Goal: Communication & Community: Share content

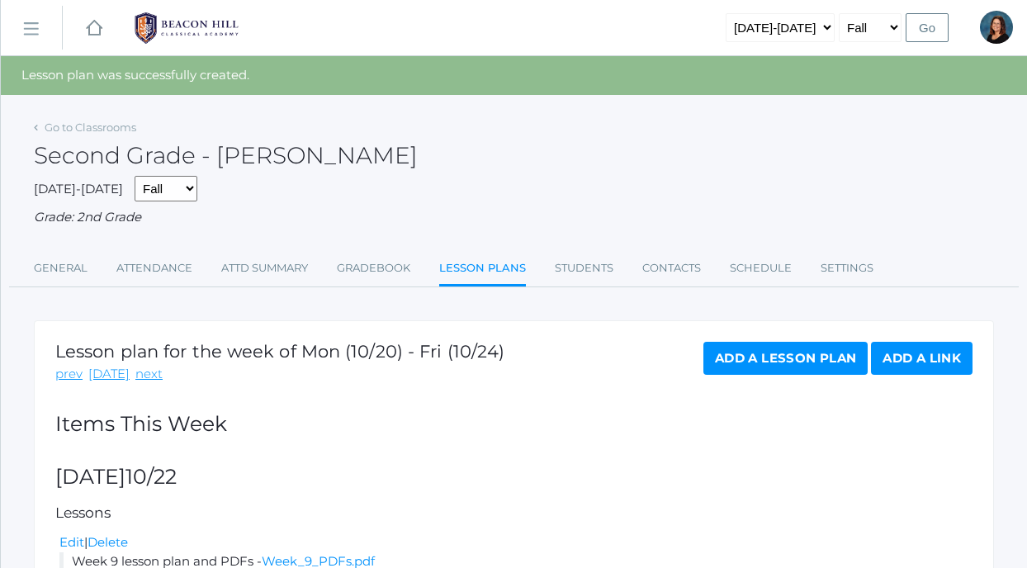
click at [33, 27] on rect at bounding box center [30, 29] width 26 height 26
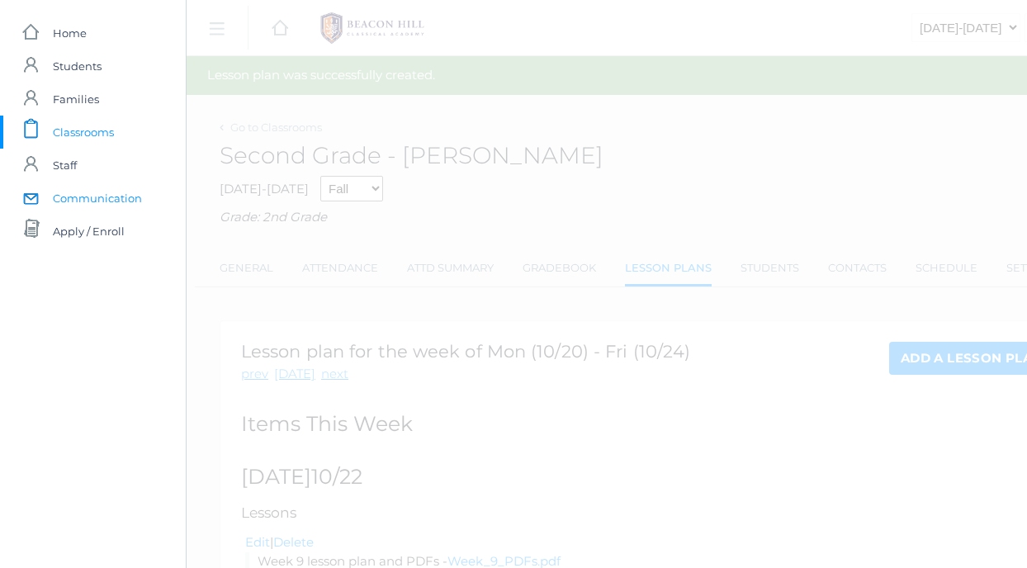
click at [72, 203] on span "Communication" at bounding box center [97, 198] width 89 height 33
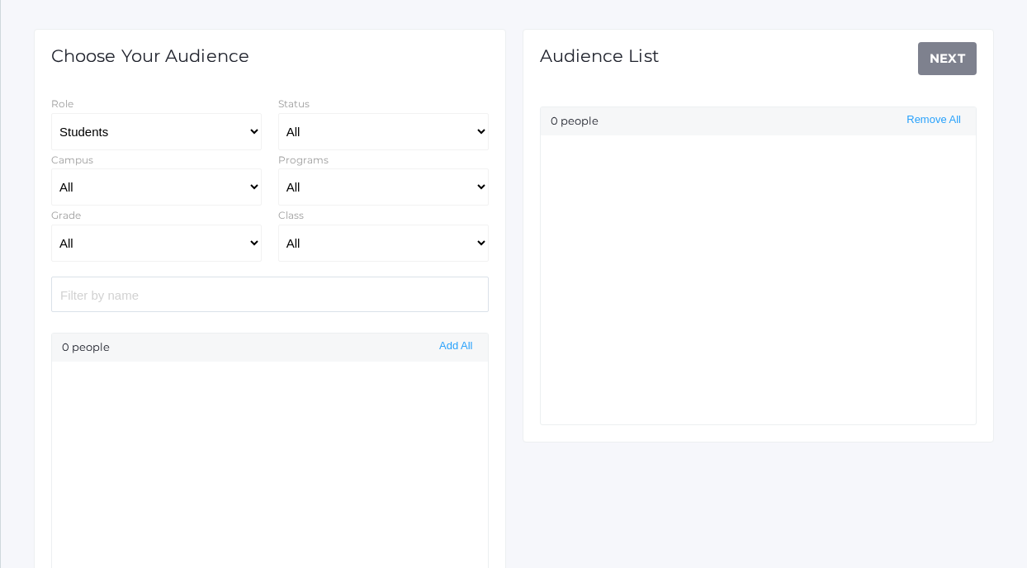
scroll to position [225, 0]
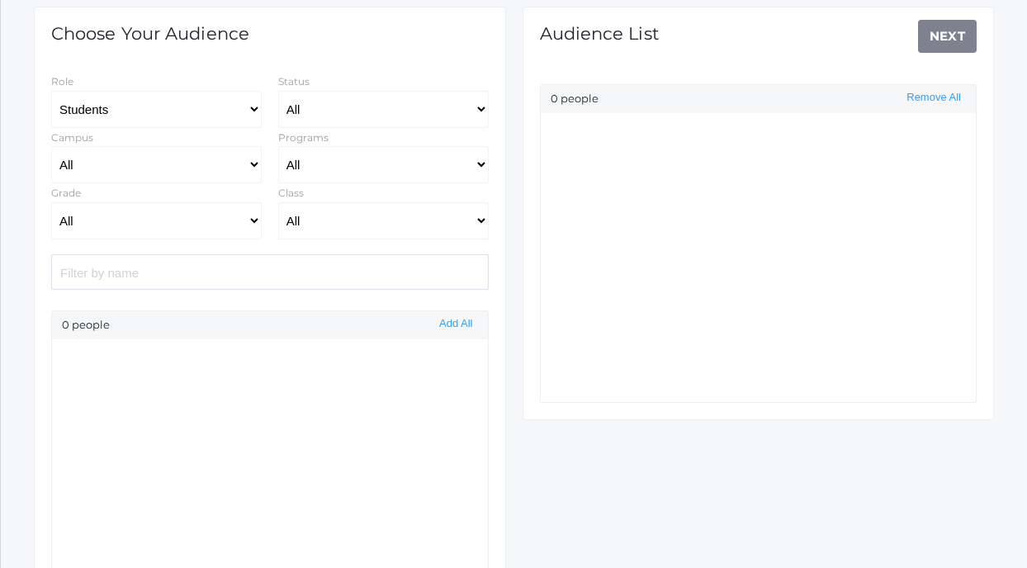
select select "Enrolled"
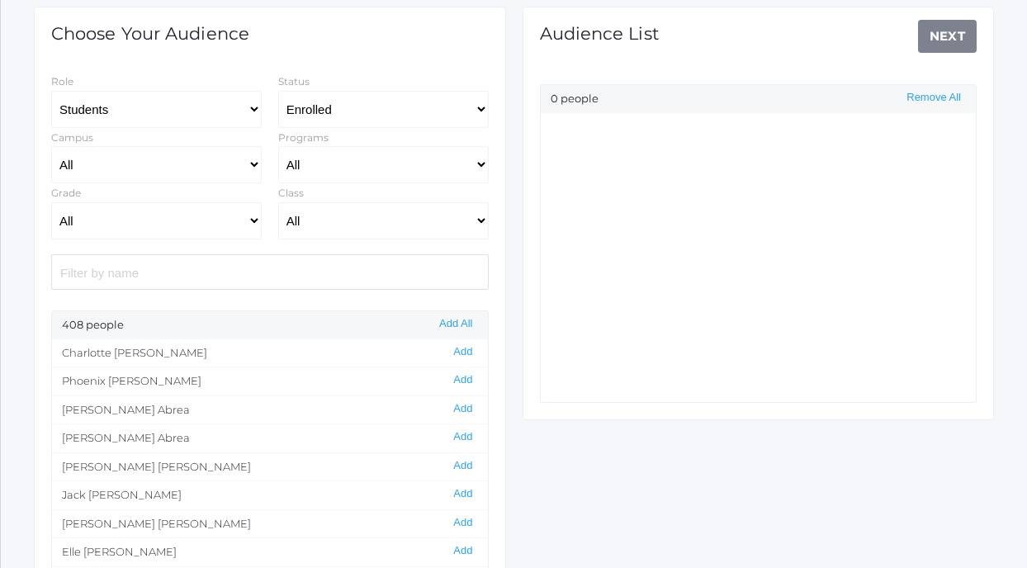
click at [353, 274] on input "search" at bounding box center [269, 271] width 437 height 35
click at [466, 522] on button "Add" at bounding box center [462, 523] width 29 height 14
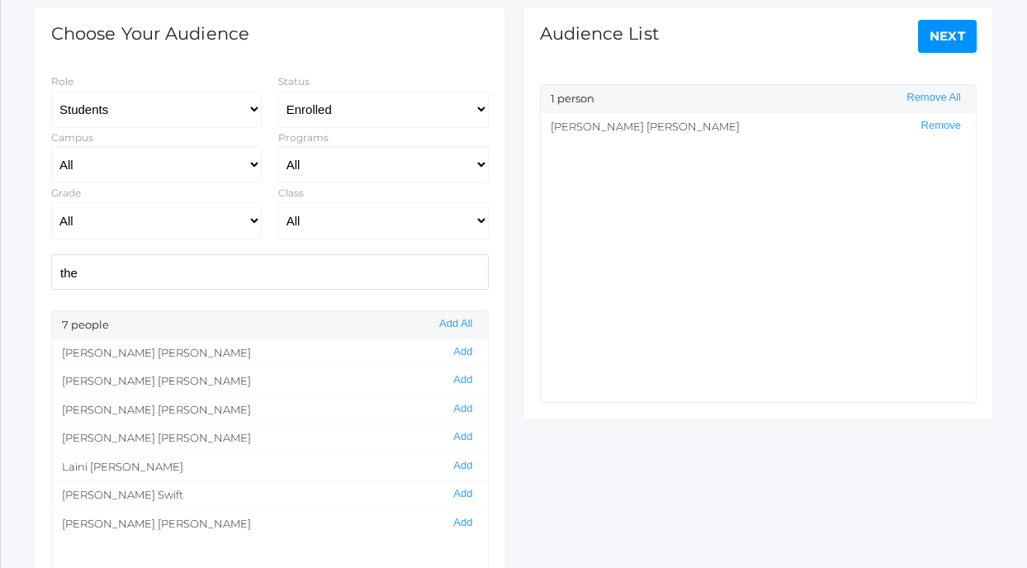
click at [256, 274] on input "the" at bounding box center [269, 271] width 437 height 35
click at [459, 467] on button "Add" at bounding box center [462, 466] width 29 height 14
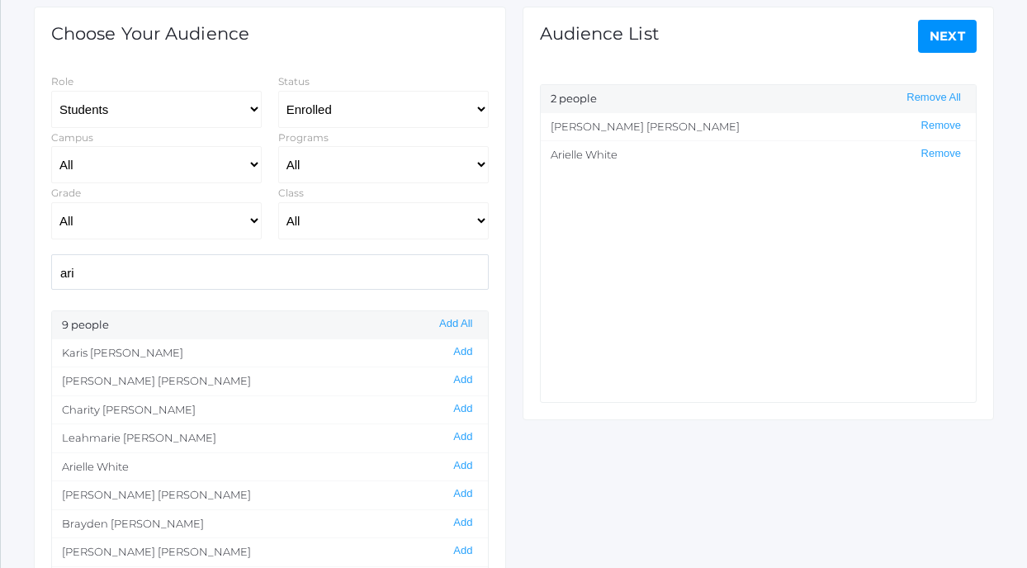
click at [266, 271] on input "ari" at bounding box center [269, 271] width 437 height 35
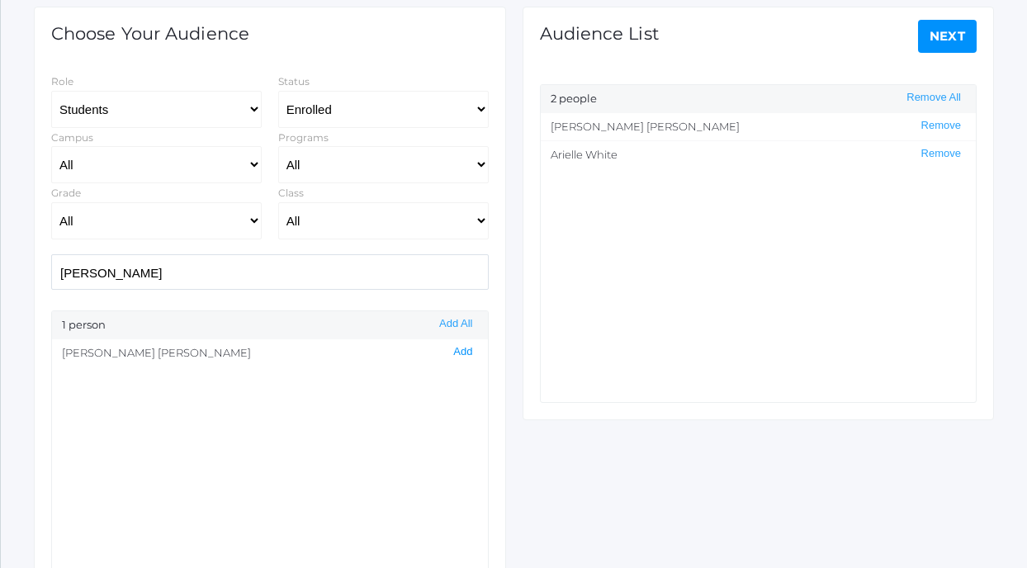
click at [462, 354] on button "Add" at bounding box center [462, 352] width 29 height 14
click at [352, 267] on input "[PERSON_NAME]" at bounding box center [269, 271] width 437 height 35
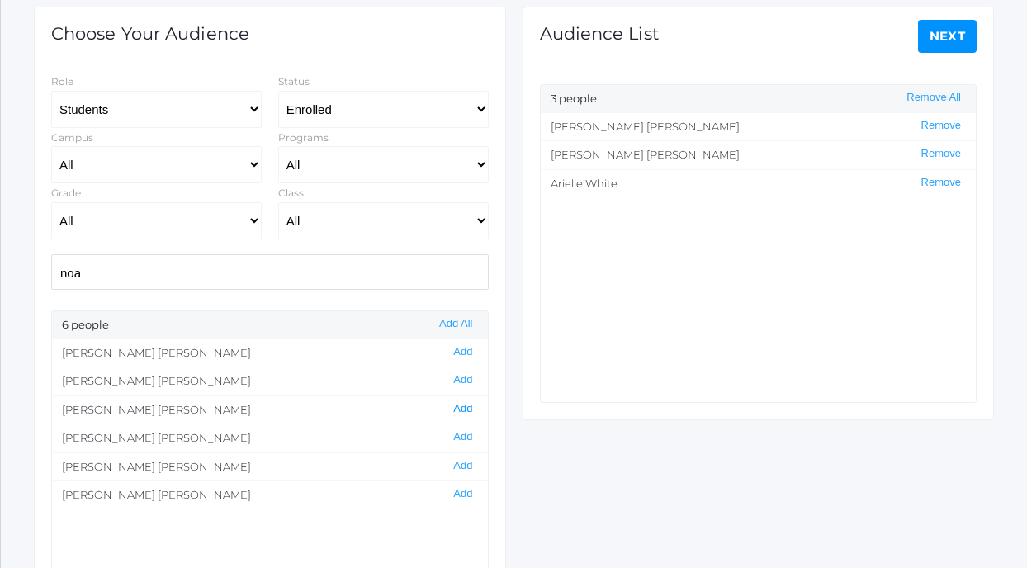
click at [465, 406] on button "Add" at bounding box center [462, 409] width 29 height 14
click at [375, 277] on input "noa" at bounding box center [269, 271] width 437 height 35
click at [926, 123] on button "Remove" at bounding box center [941, 126] width 50 height 14
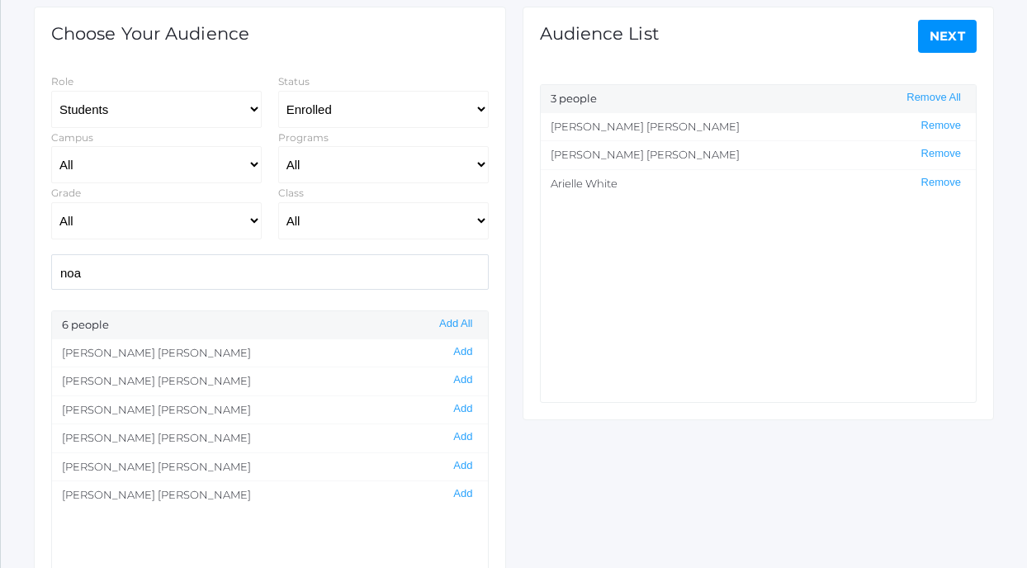
click at [389, 269] on input "noa" at bounding box center [269, 271] width 437 height 35
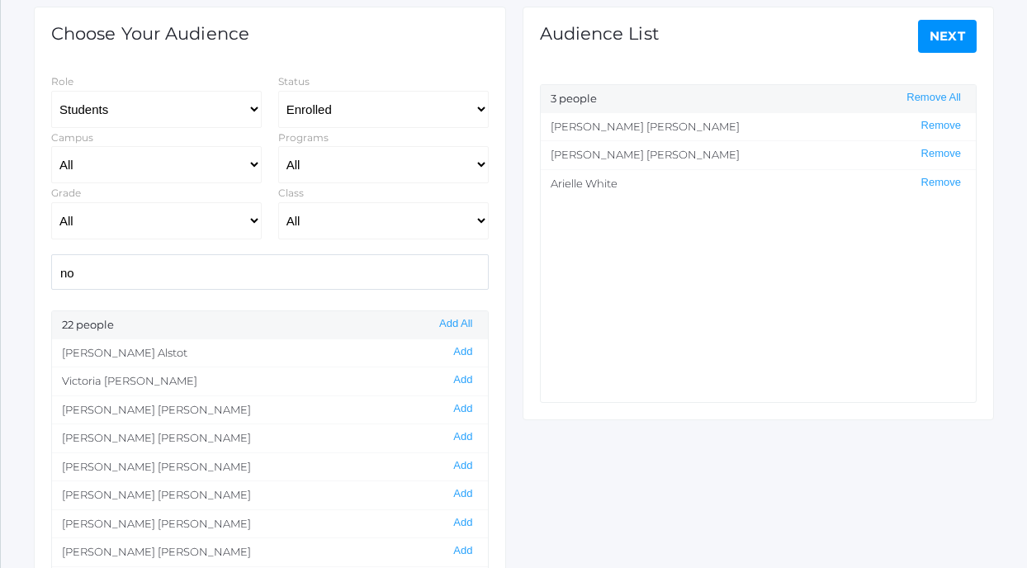
type input "n"
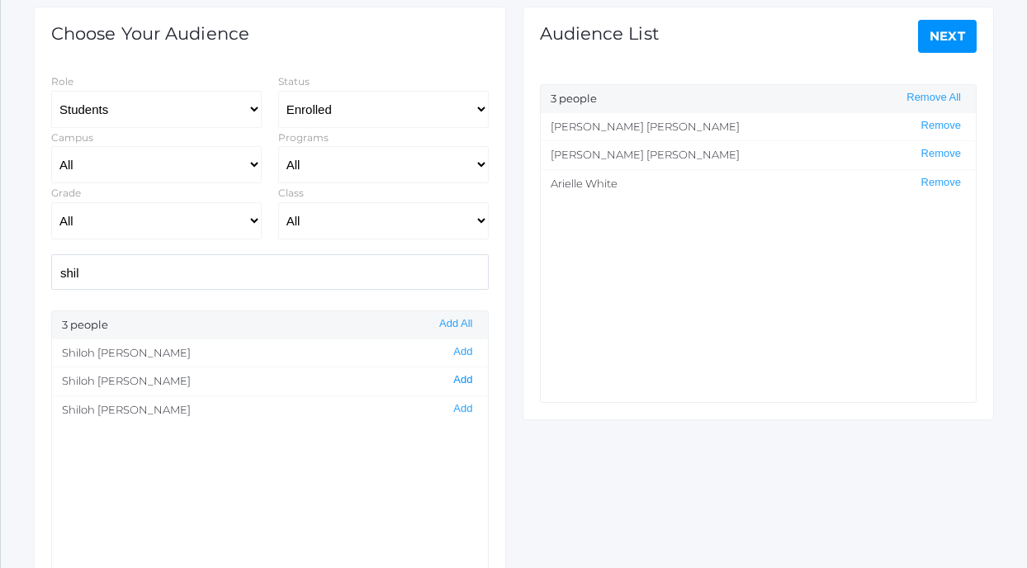
type input "shil"
click at [466, 381] on button "Add" at bounding box center [462, 380] width 29 height 14
click at [950, 36] on link "Next" at bounding box center [947, 36] width 59 height 33
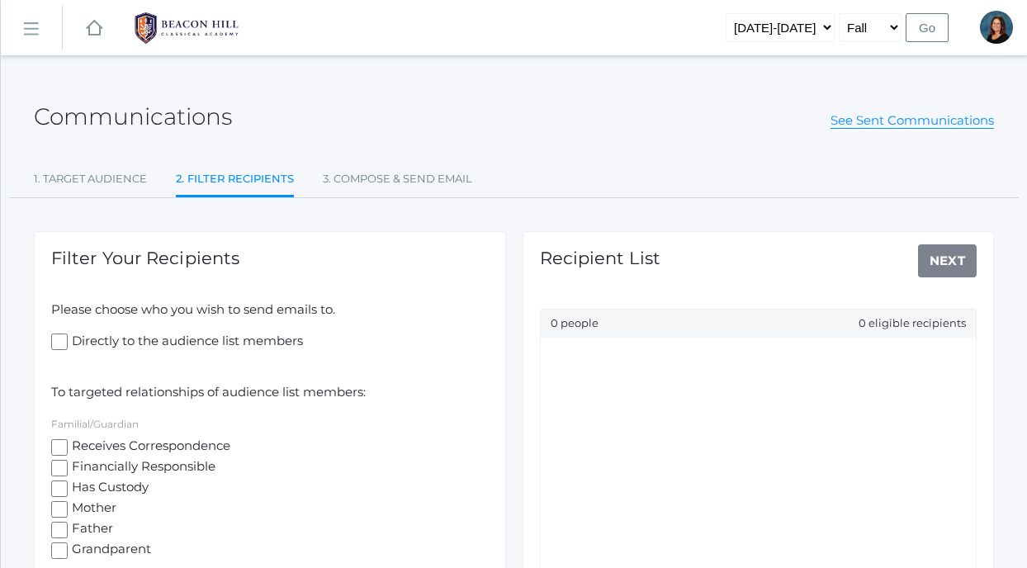
click at [63, 450] on input "Receives Correspondence" at bounding box center [59, 447] width 17 height 17
checkbox input "true"
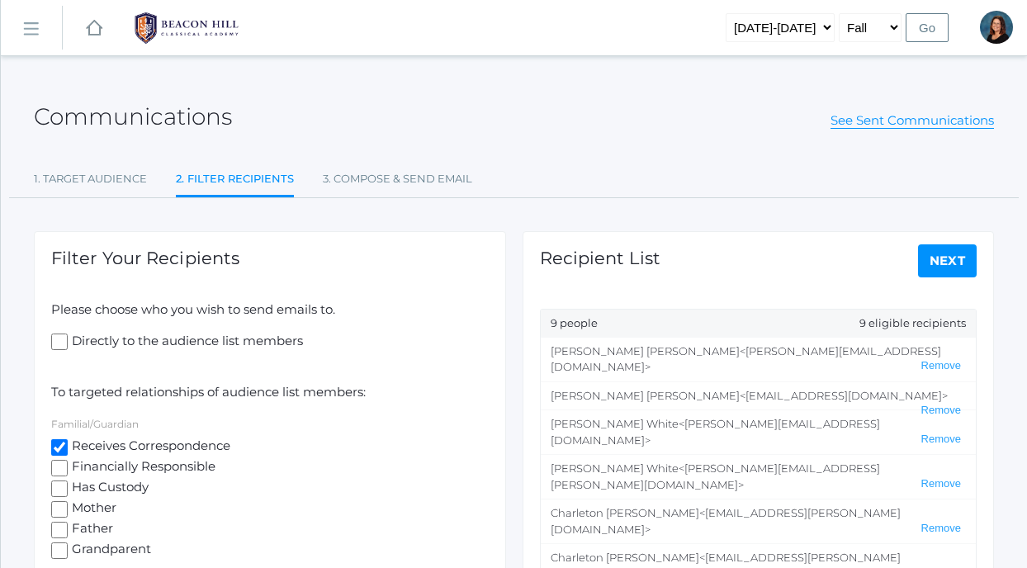
click at [938, 258] on link "Next" at bounding box center [947, 260] width 59 height 33
select select "1"
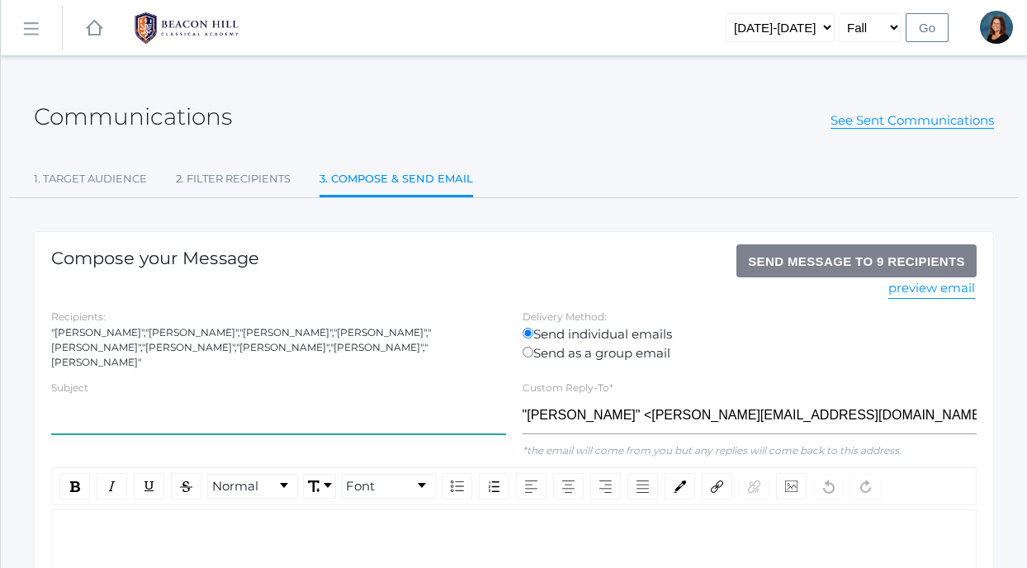
click at [455, 410] on input "text" at bounding box center [278, 415] width 455 height 37
type input "Acting Audition Results"
click at [162, 535] on div "rdw-editor" at bounding box center [514, 536] width 898 height 19
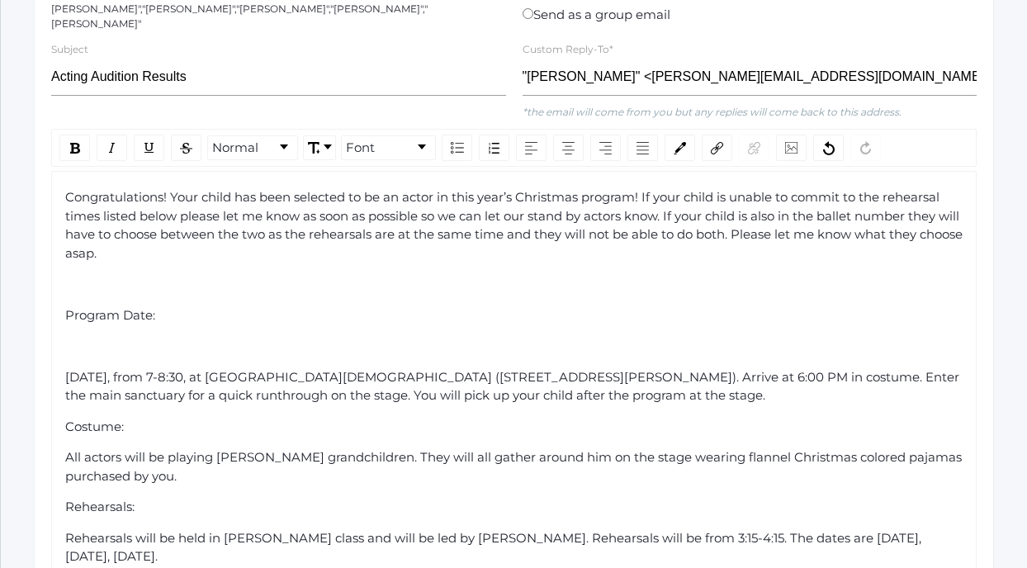
scroll to position [352, 0]
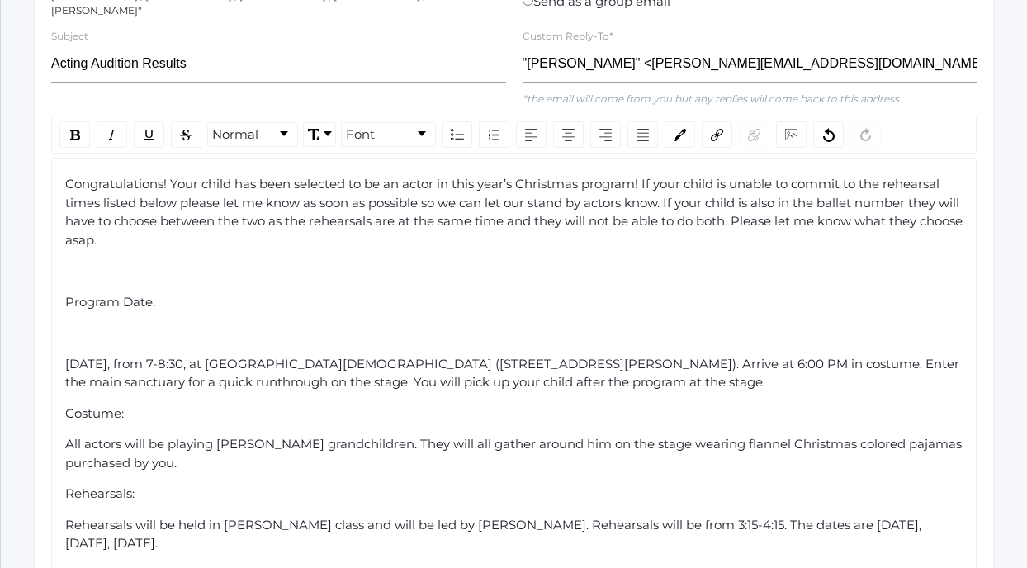
click at [64, 355] on div "Congratulations! Your child has been selected to be an actor in this year’s Chr…" at bounding box center [513, 481] width 899 height 613
click at [68, 356] on span "[DATE], from 7-8:30, at [GEOGRAPHIC_DATA][DEMOGRAPHIC_DATA] ([STREET_ADDRESS][P…" at bounding box center [513, 373] width 897 height 35
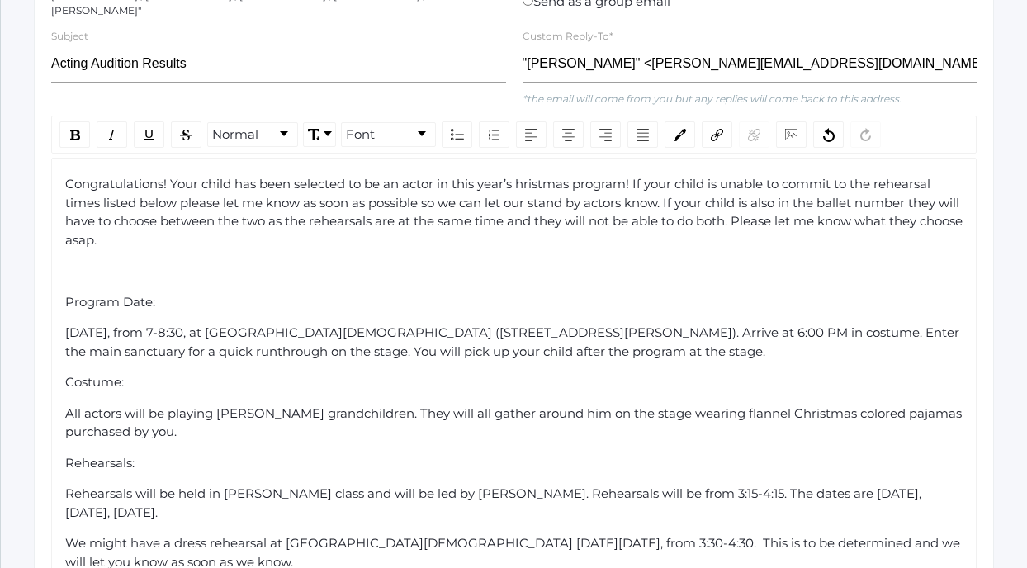
click at [159, 344] on span "[DATE], from 7-8:30, at [GEOGRAPHIC_DATA][DEMOGRAPHIC_DATA] ([STREET_ADDRESS][P…" at bounding box center [513, 341] width 897 height 35
click at [154, 345] on span "[DATE], from 7-8:30, at [GEOGRAPHIC_DATA][DEMOGRAPHIC_DATA] ([STREET_ADDRESS][P…" at bounding box center [513, 341] width 897 height 35
click at [132, 296] on span "Program Date:" at bounding box center [110, 302] width 90 height 16
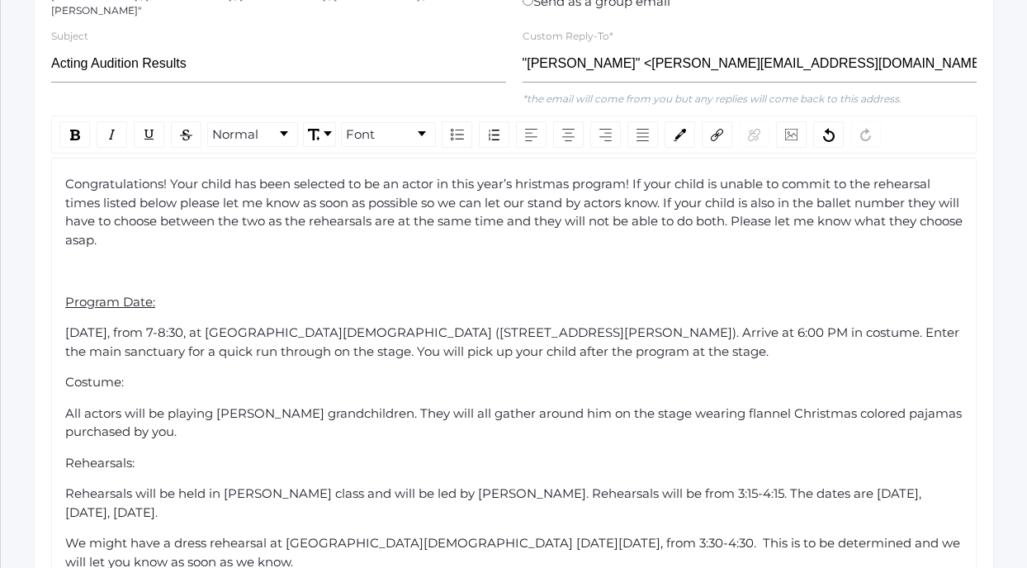
click at [68, 406] on span "All actors will be playing [PERSON_NAME] grandchildren. They will all gather ar…" at bounding box center [515, 422] width 900 height 35
click at [83, 381] on span "Costume:" at bounding box center [94, 382] width 59 height 16
click at [104, 455] on span "Rehearsals:" at bounding box center [99, 463] width 69 height 16
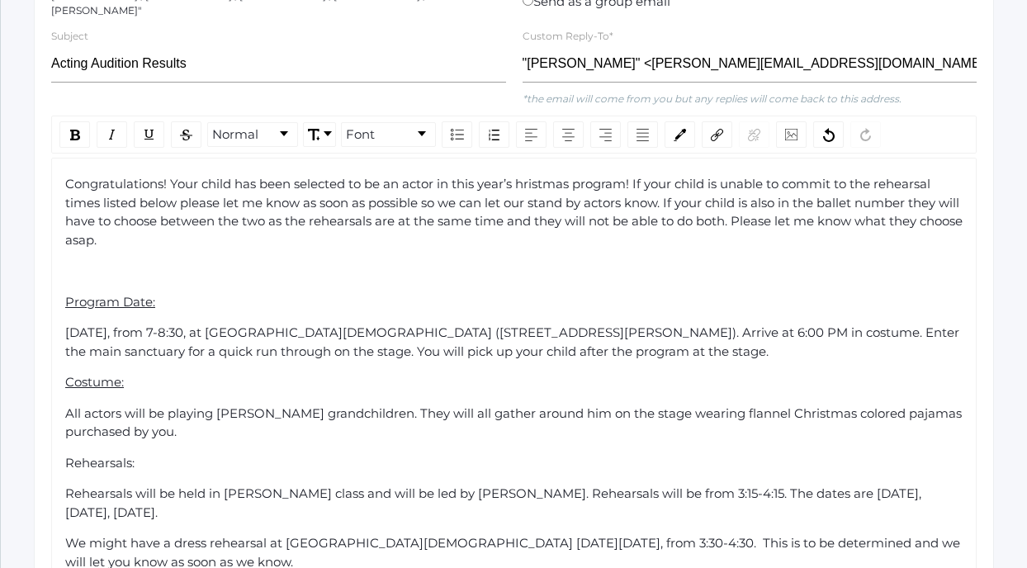
click at [104, 455] on span "Rehearsals:" at bounding box center [99, 463] width 69 height 16
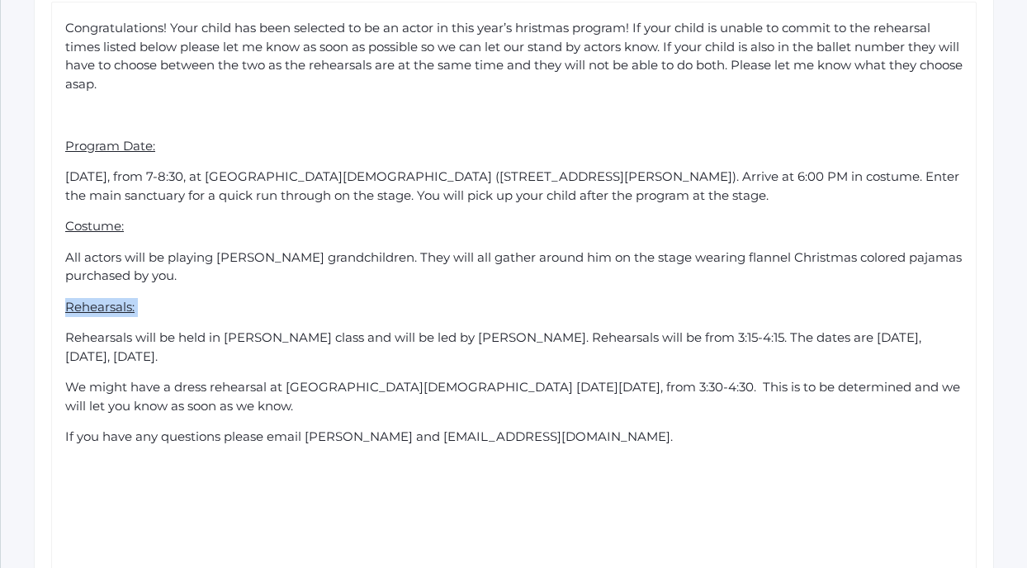
scroll to position [511, 0]
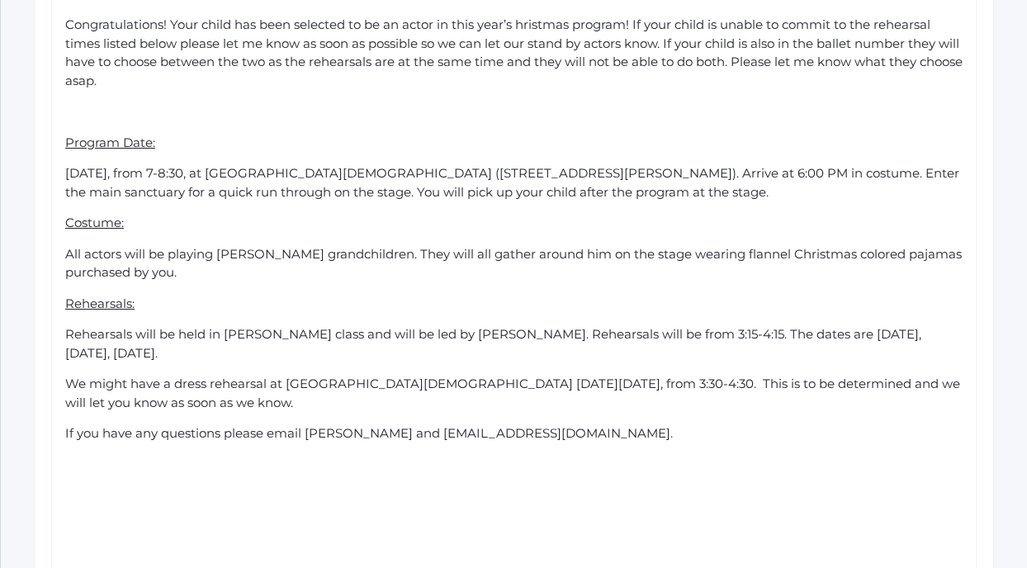
click at [473, 425] on span "If you have any questions please email [PERSON_NAME] and [EMAIL_ADDRESS][DOMAIN…" at bounding box center [369, 433] width 608 height 16
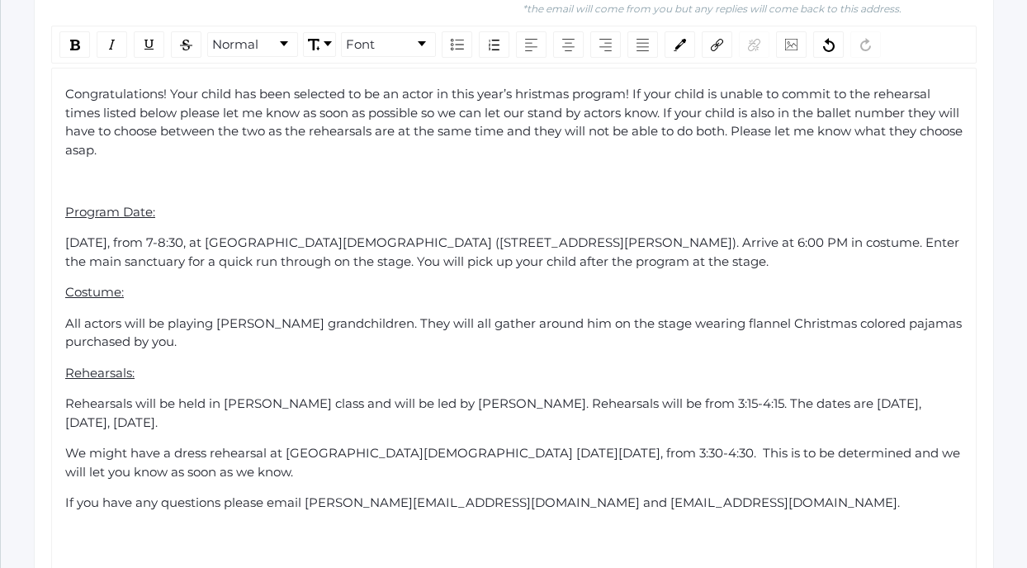
scroll to position [430, 0]
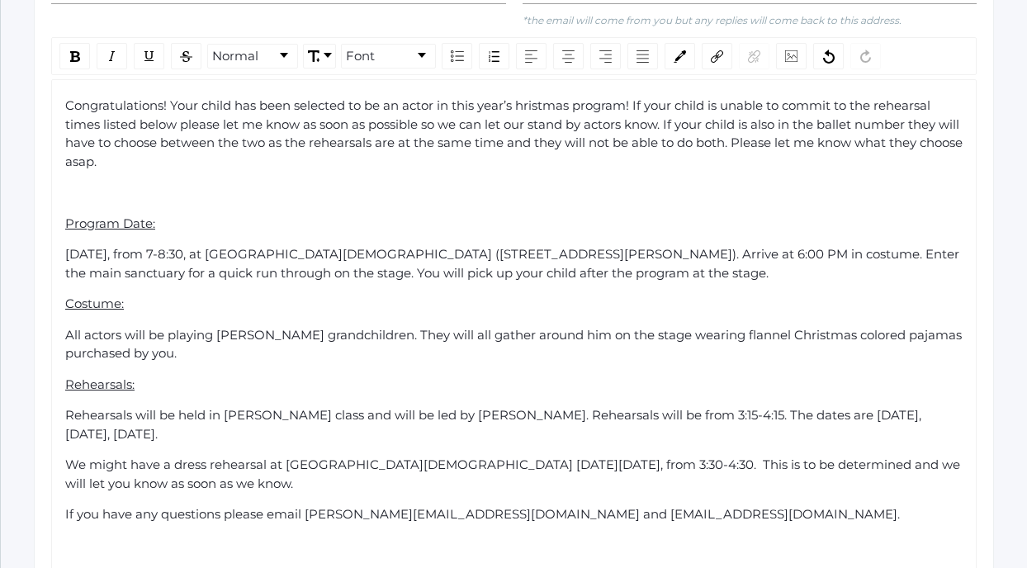
click at [139, 198] on div "Congratulations! Your child has been selected to be an actor in this year’s hri…" at bounding box center [514, 388] width 898 height 582
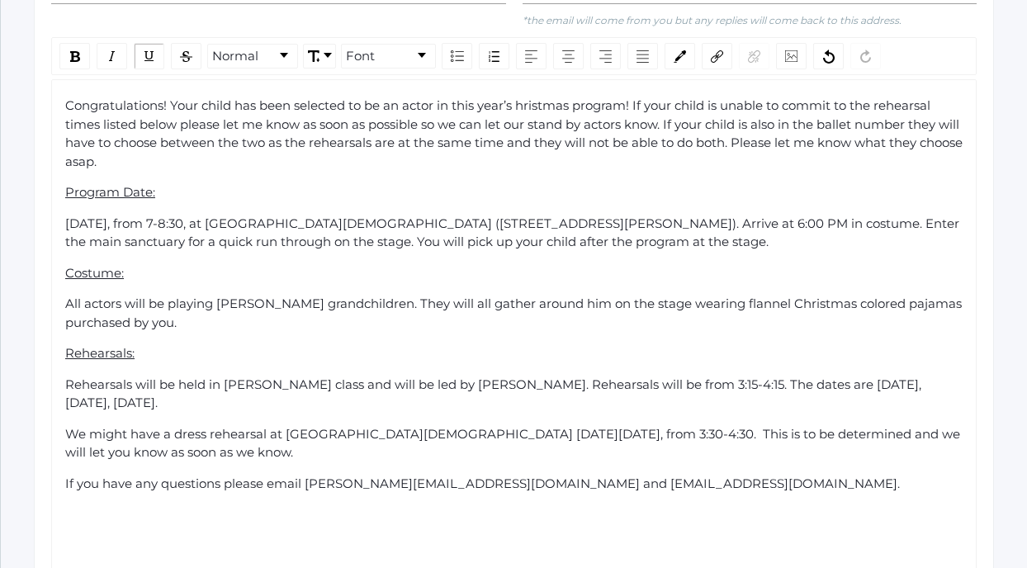
click at [522, 102] on span "Congratulations! Your child has been selected to be an actor in this year’s hri…" at bounding box center [515, 133] width 901 height 72
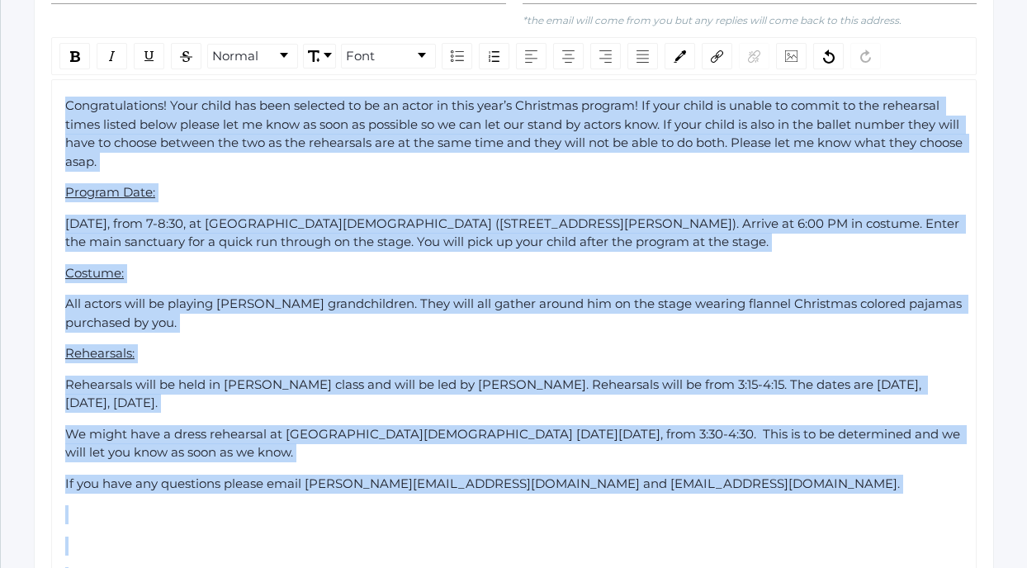
copy div "Loremipsumdolor! Sita conse adi elit seddoeiu te in ut labor et dolo magn’a Eni…"
click at [483, 183] on div "Program Date:" at bounding box center [514, 192] width 898 height 19
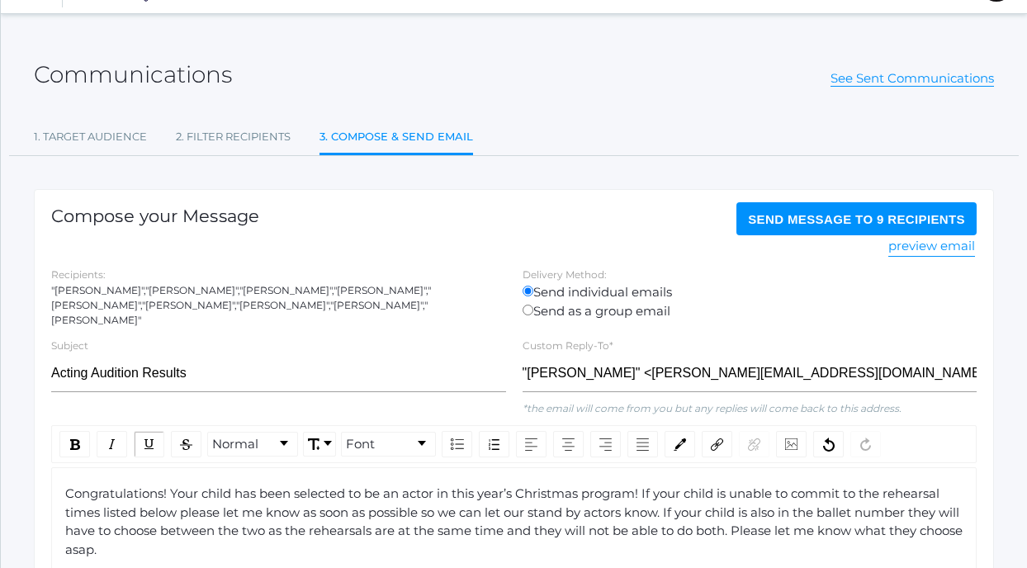
scroll to position [38, 0]
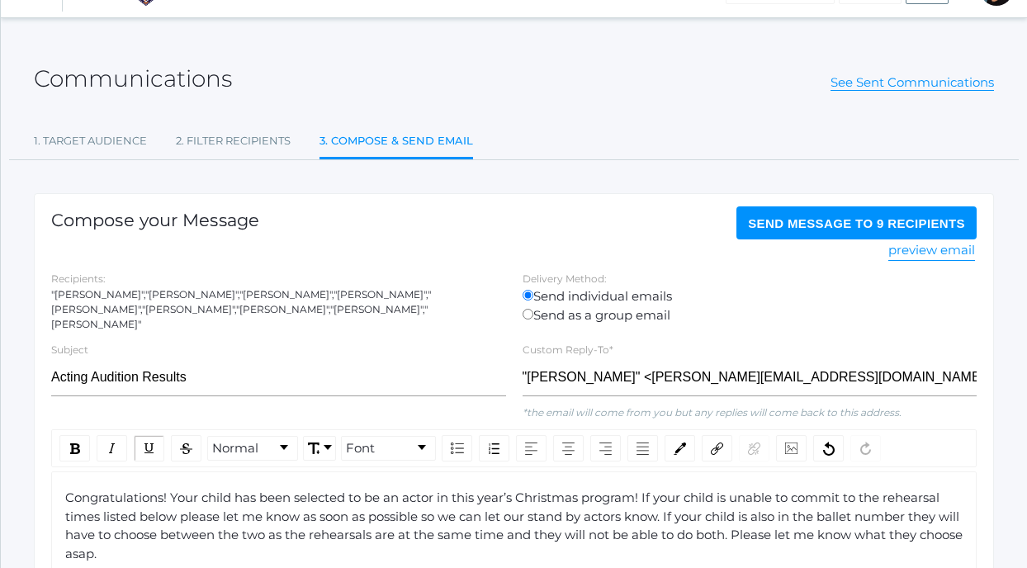
click at [768, 227] on span "Send Message to 9 recipients" at bounding box center [856, 223] width 217 height 14
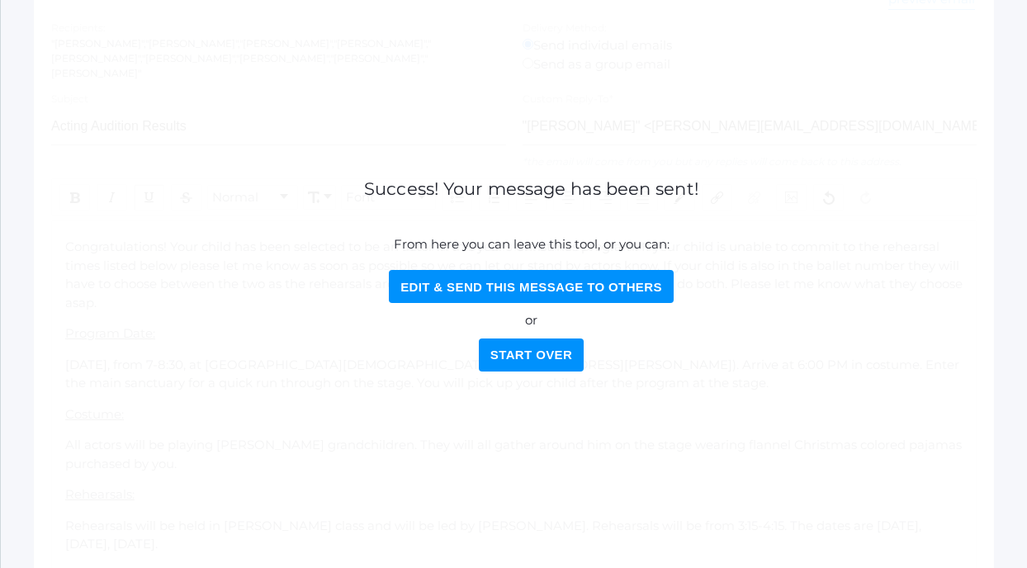
scroll to position [291, 0]
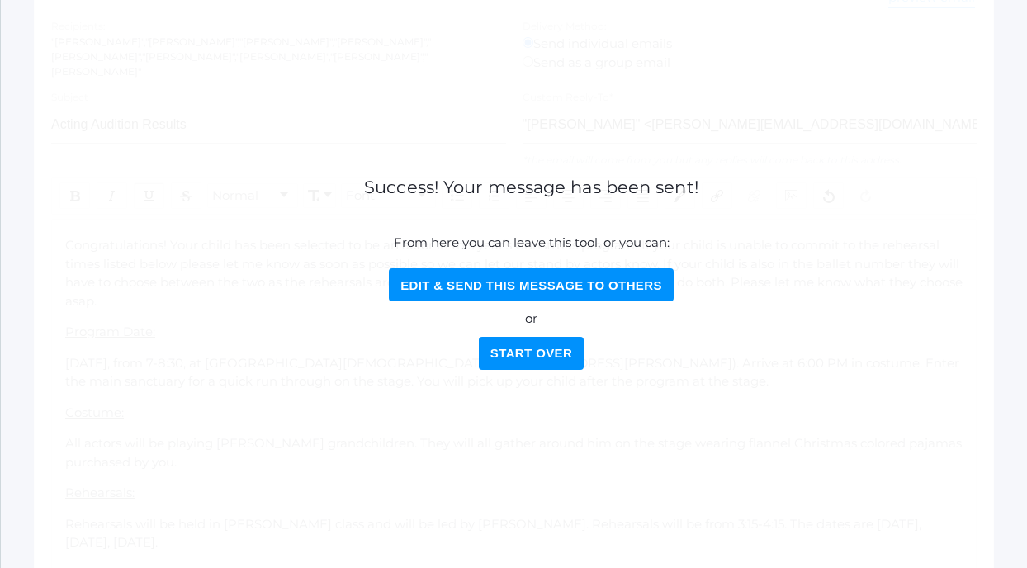
click at [545, 352] on button "Start Over" at bounding box center [531, 353] width 105 height 33
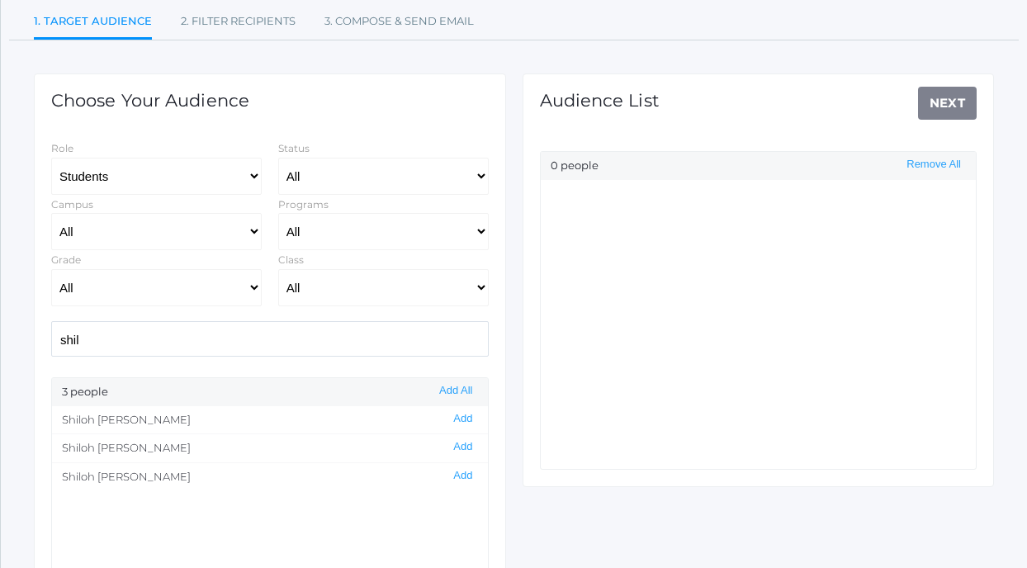
scroll to position [156, 0]
click at [165, 343] on input "shil" at bounding box center [269, 340] width 437 height 35
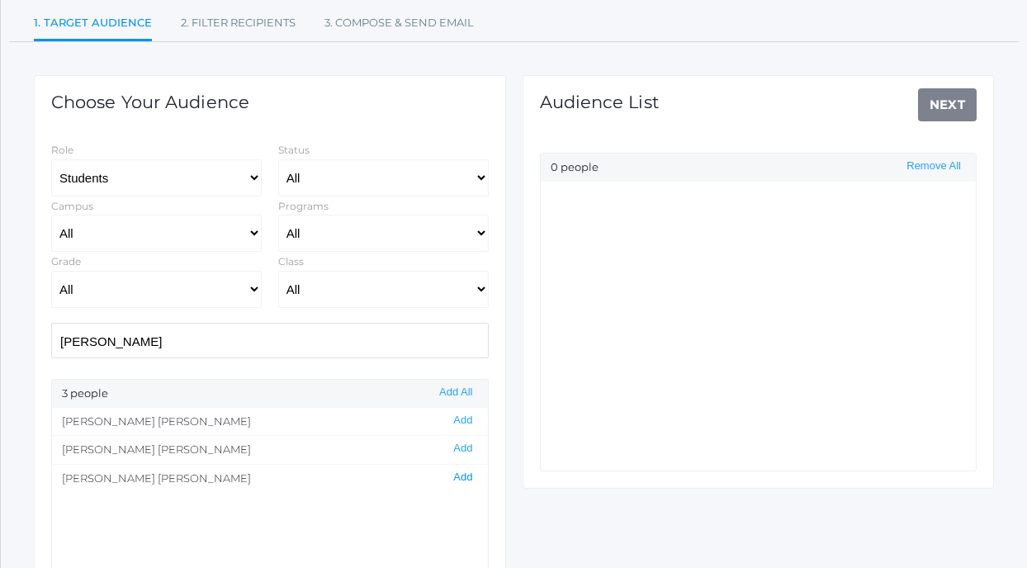
type input "[PERSON_NAME]"
click at [467, 479] on button "Add" at bounding box center [462, 477] width 29 height 14
click at [948, 102] on link "Next" at bounding box center [947, 104] width 59 height 33
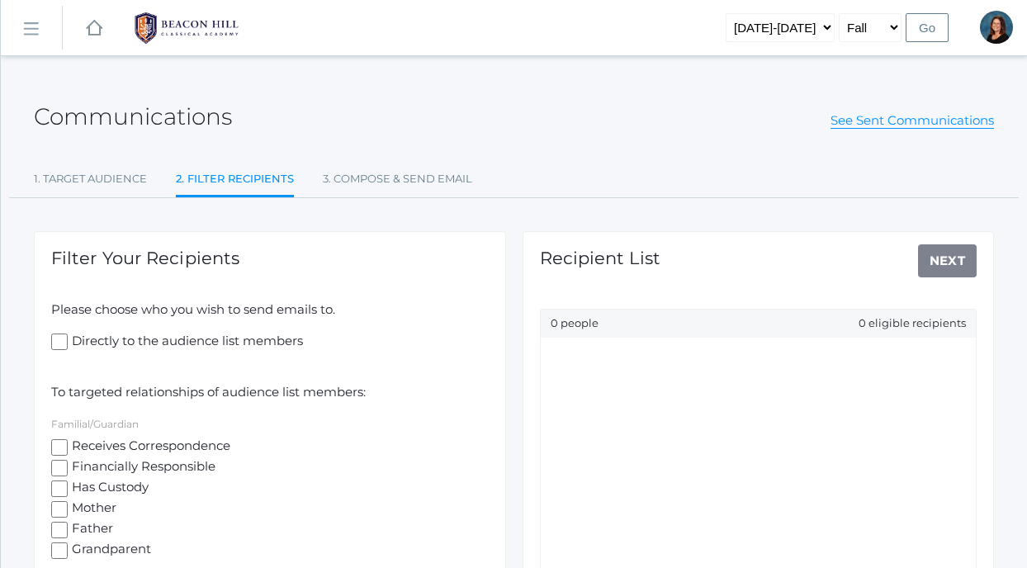
click at [56, 444] on input "Receives Correspondence" at bounding box center [59, 447] width 17 height 17
checkbox input "true"
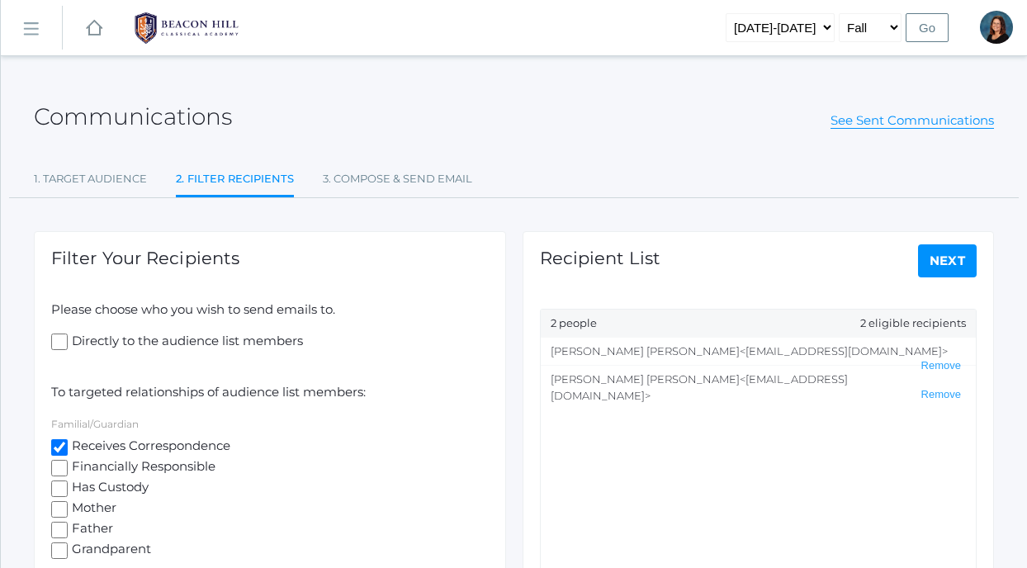
click at [932, 255] on link "Next" at bounding box center [947, 260] width 59 height 33
select select "1"
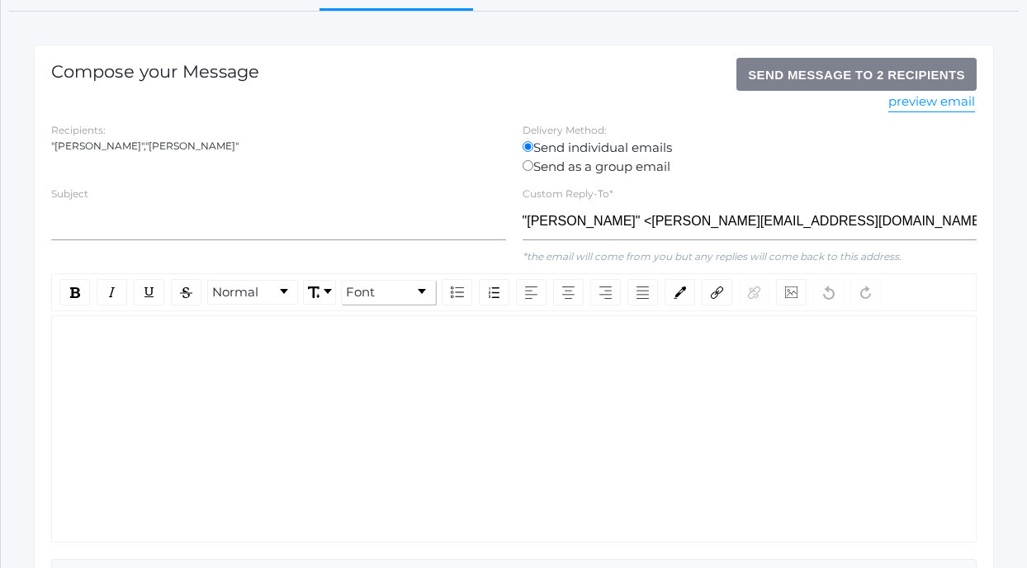
scroll to position [189, 0]
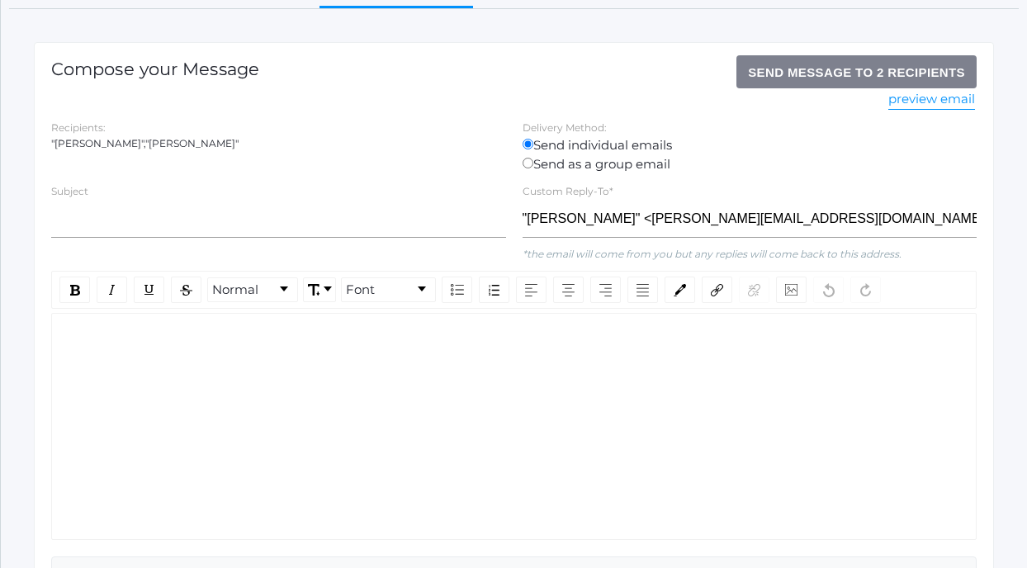
click at [318, 424] on div "rdw-wrapper" at bounding box center [513, 426] width 925 height 227
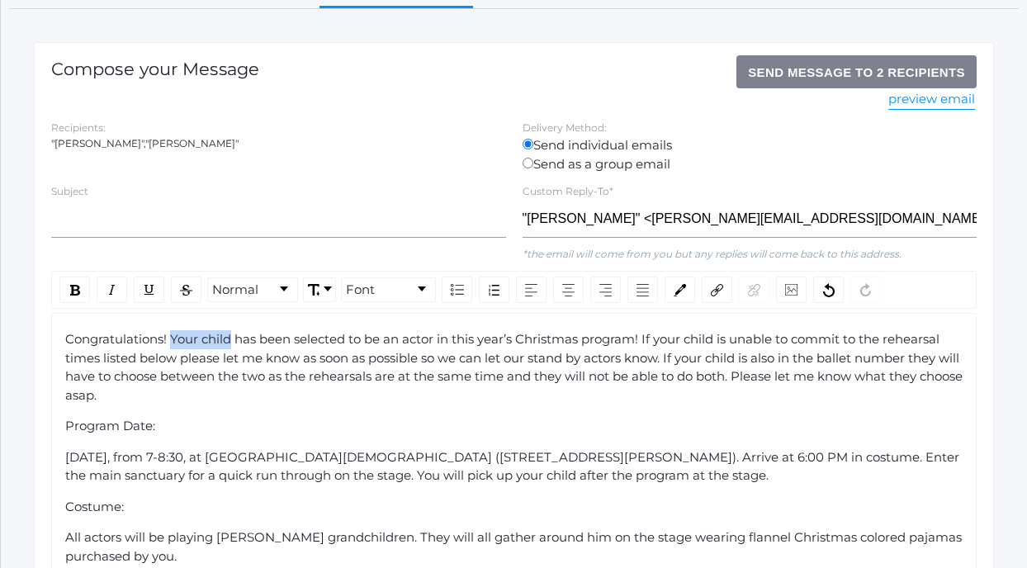
drag, startPoint x: 232, startPoint y: 338, endPoint x: 172, endPoint y: 342, distance: 60.4
click at [172, 342] on span "Congratulations! Your child has been selected to be an actor in this year’s Chr…" at bounding box center [515, 367] width 901 height 72
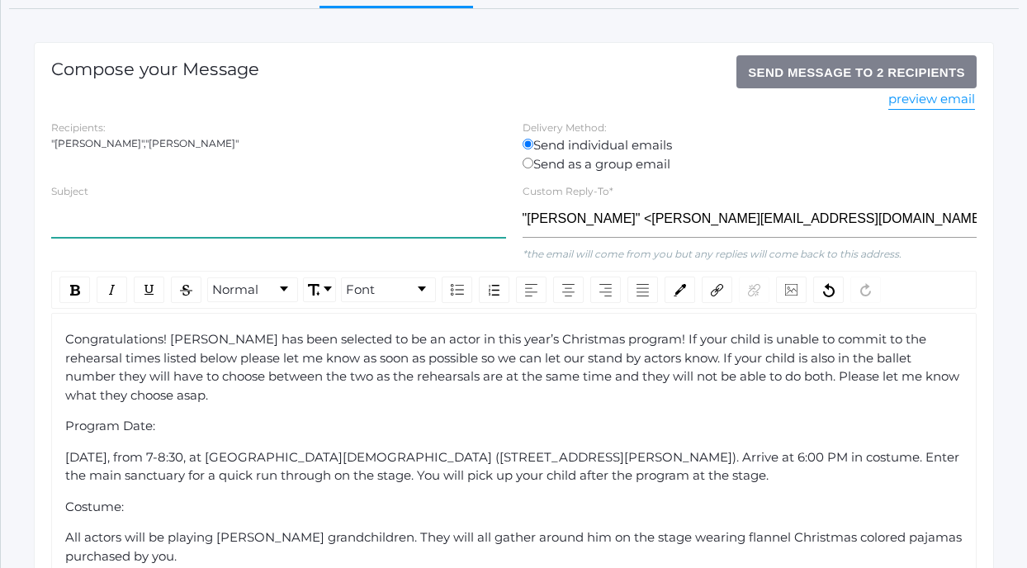
click at [133, 226] on input "text" at bounding box center [278, 219] width 455 height 37
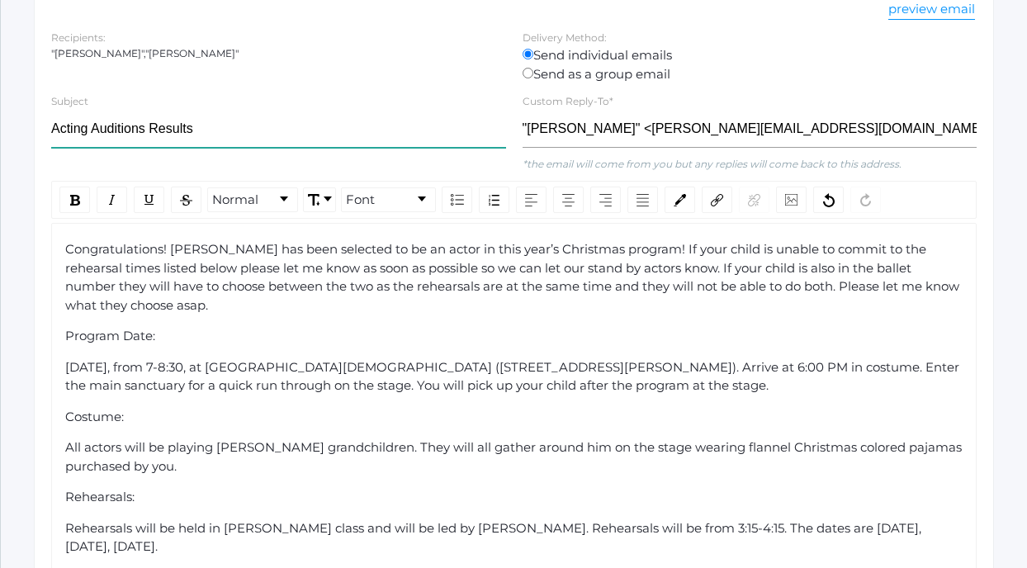
scroll to position [281, 0]
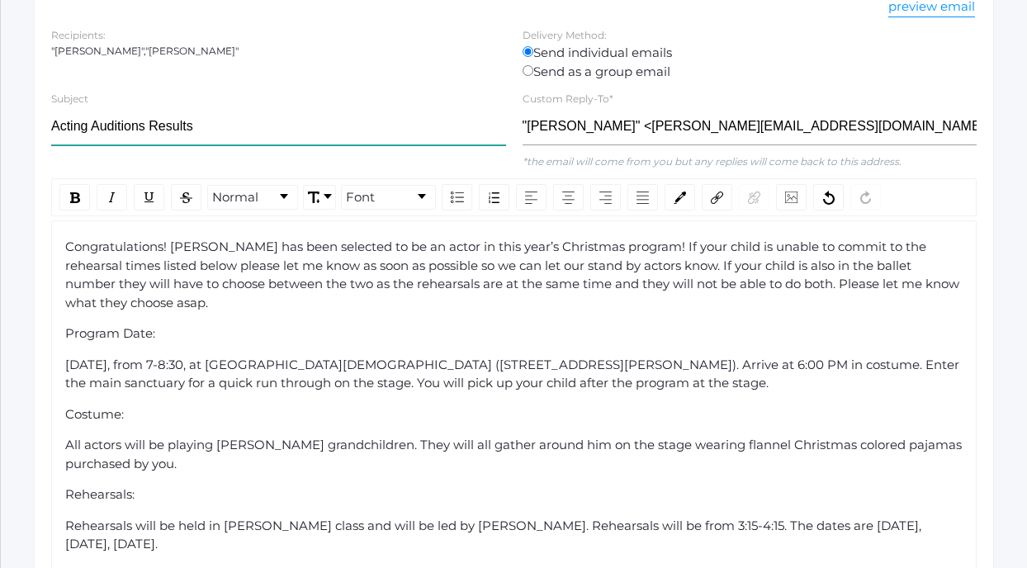
type input "Acting Auditions Results"
click at [617, 248] on span "Congratulations! [PERSON_NAME] has been selected to be an actor in this year’s …" at bounding box center [513, 275] width 897 height 72
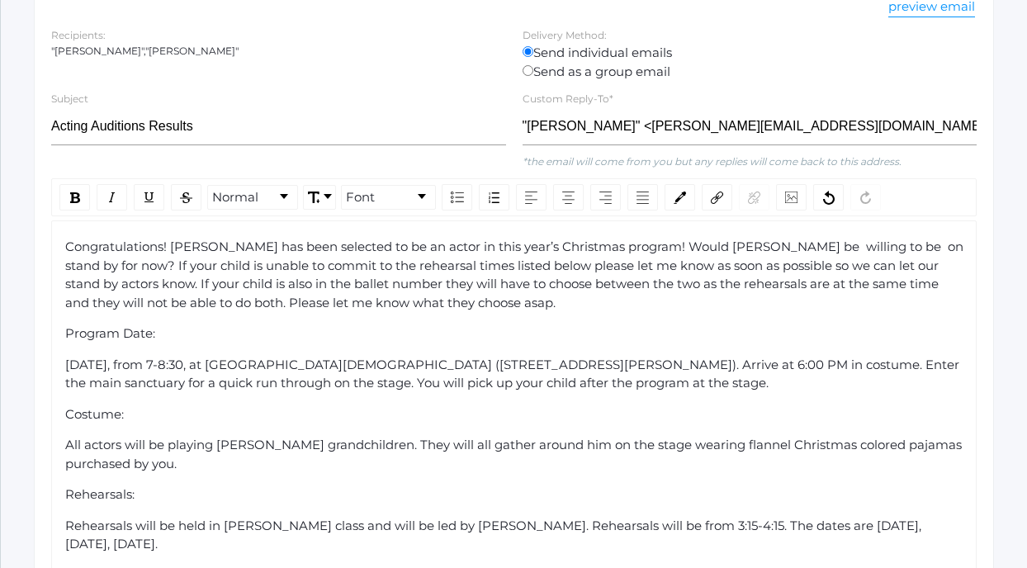
click at [125, 265] on span "Congratulations! [PERSON_NAME] has been selected to be an actor in this year’s …" at bounding box center [517, 275] width 905 height 72
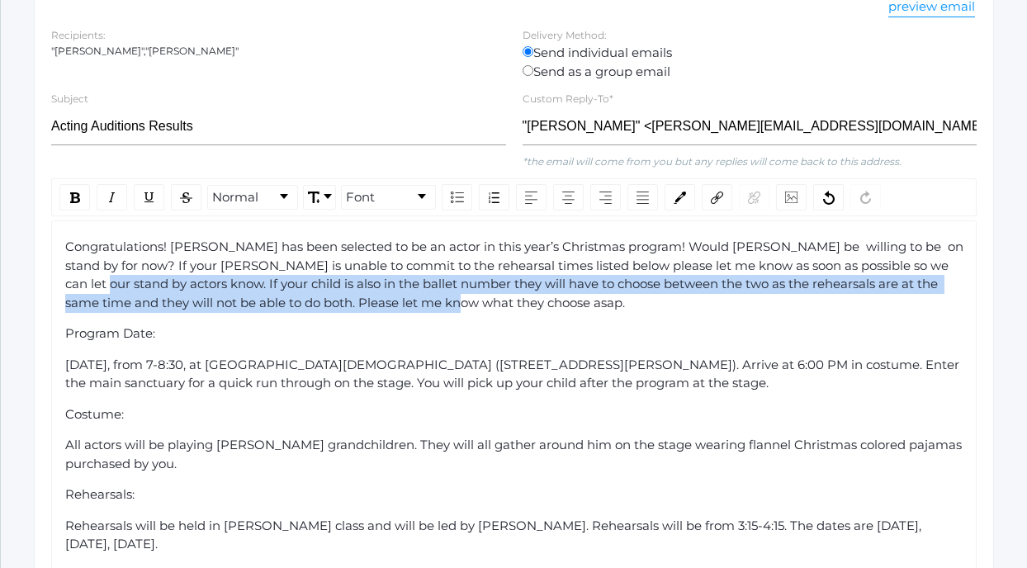
drag, startPoint x: 414, startPoint y: 305, endPoint x: 50, endPoint y: 286, distance: 364.5
click at [50, 286] on div "Normal Font Congratulations! [PERSON_NAME] has been selected to be an actor in …" at bounding box center [514, 492] width 942 height 628
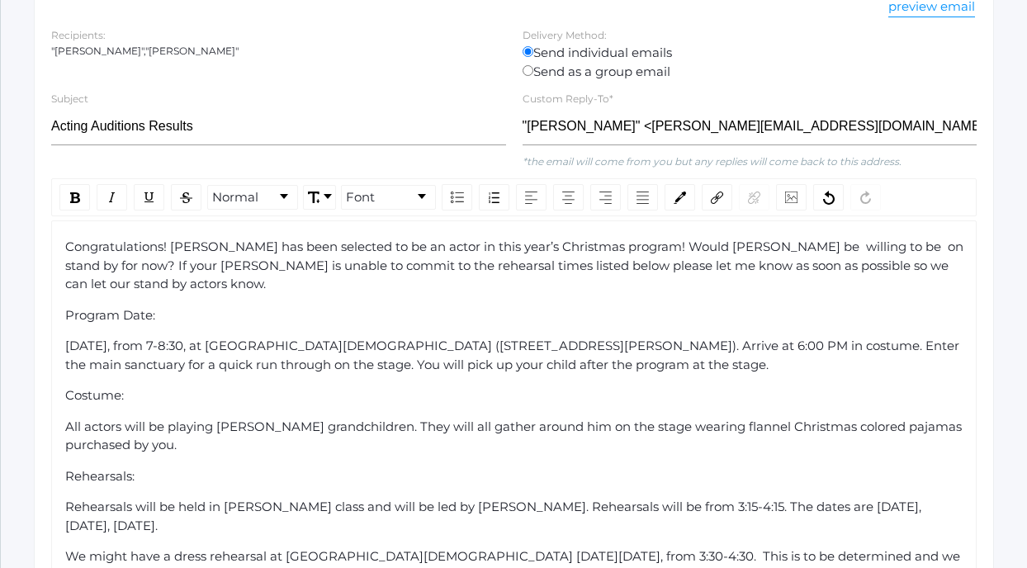
click at [87, 307] on span "Program Date:" at bounding box center [110, 315] width 90 height 16
click at [91, 386] on div "Costume:" at bounding box center [514, 395] width 898 height 19
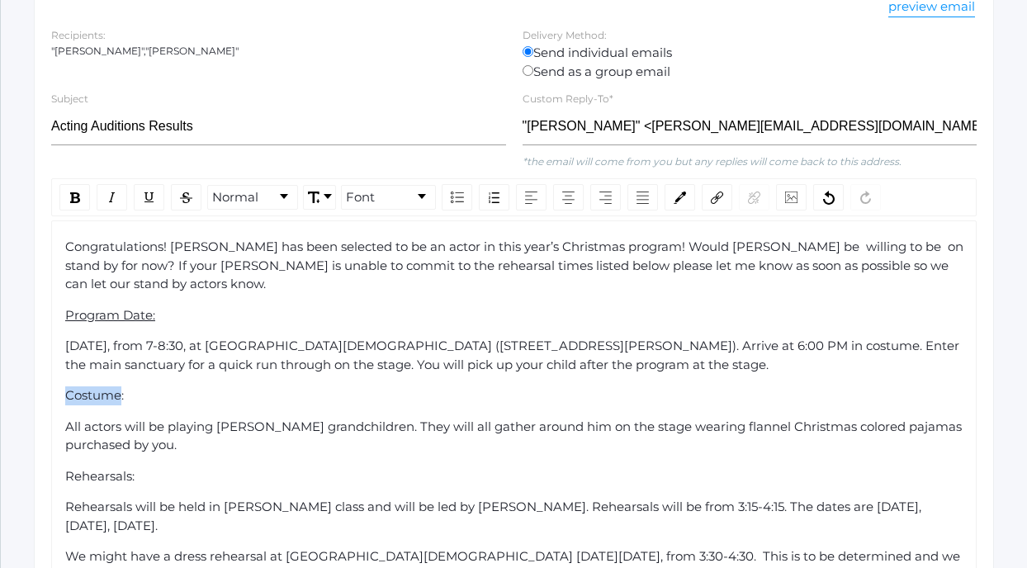
click at [91, 386] on div "Costume:" at bounding box center [514, 395] width 898 height 19
click at [88, 468] on span "Rehearsals:" at bounding box center [99, 476] width 69 height 16
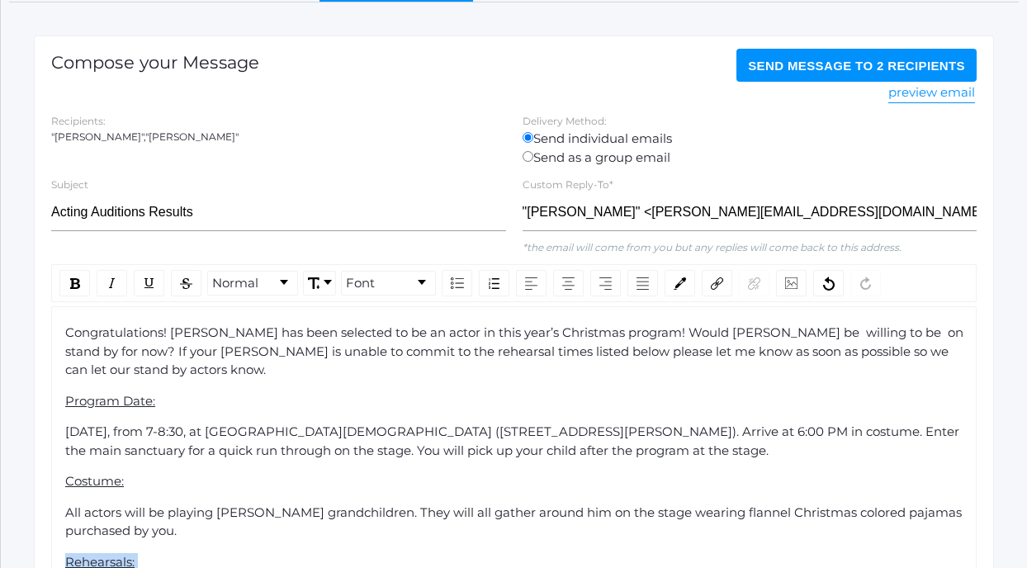
scroll to position [196, 0]
click at [809, 334] on span "Congratulations! [PERSON_NAME] has been selected to be an actor in this year’s …" at bounding box center [517, 350] width 905 height 53
click at [827, 328] on span "Congratulations! [PERSON_NAME] has been selected to be an actor in this year’s …" at bounding box center [515, 350] width 901 height 53
click at [926, 331] on span "Congratulations! [PERSON_NAME] has been selected to be an actor in this year’s …" at bounding box center [514, 350] width 898 height 53
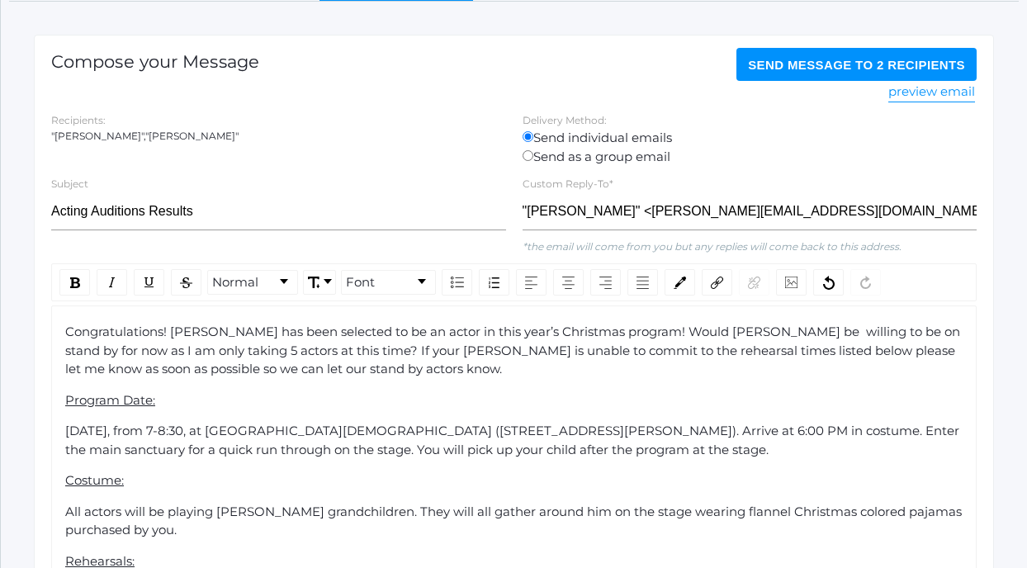
click at [724, 333] on span "Congratulations! [PERSON_NAME] has been selected to be an actor in this year’s …" at bounding box center [514, 350] width 898 height 53
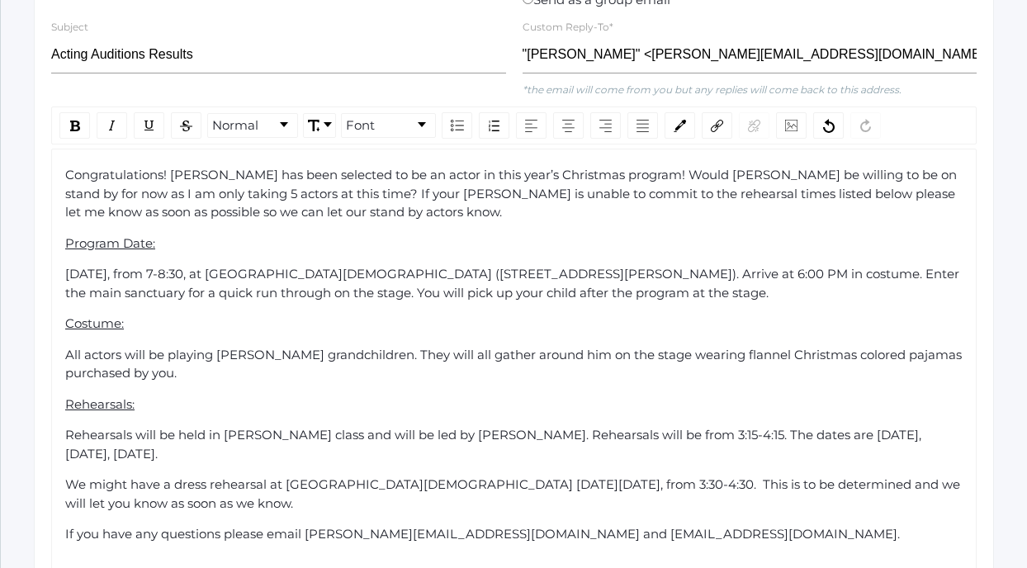
scroll to position [0, 0]
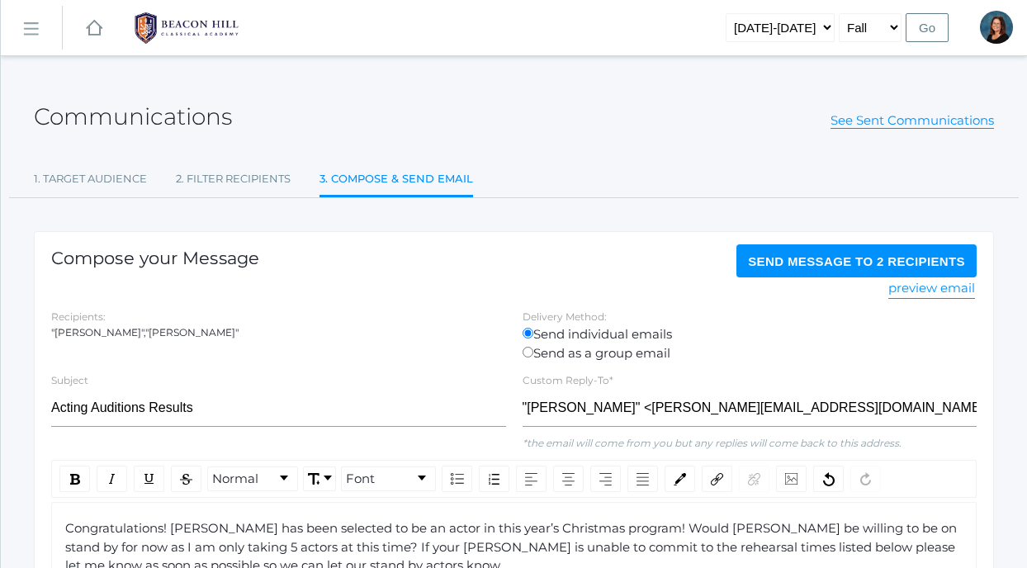
click at [844, 266] on span "Send Message to 2 recipients" at bounding box center [856, 261] width 217 height 14
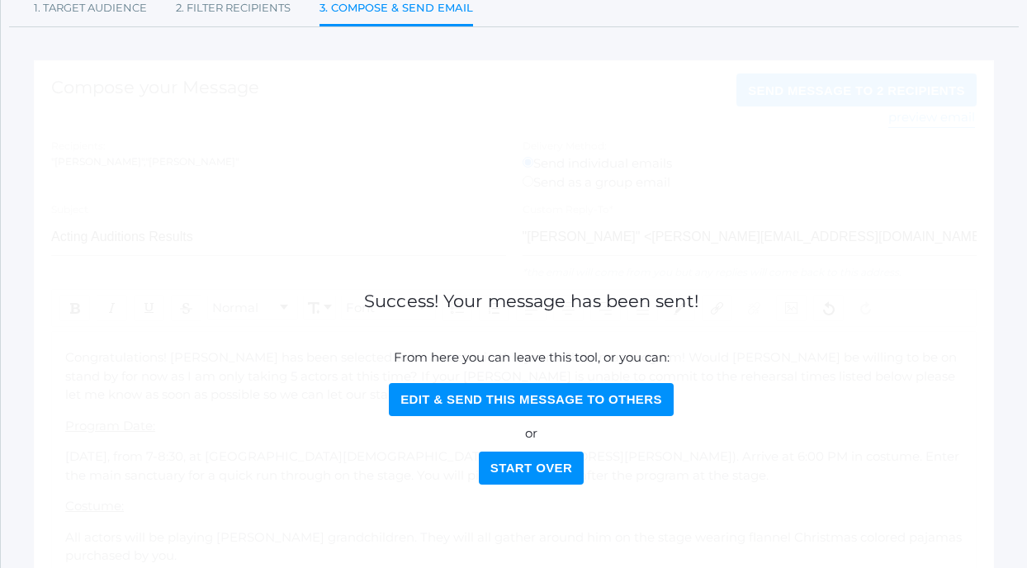
scroll to position [172, 0]
click at [537, 465] on button "Start Over" at bounding box center [531, 467] width 105 height 33
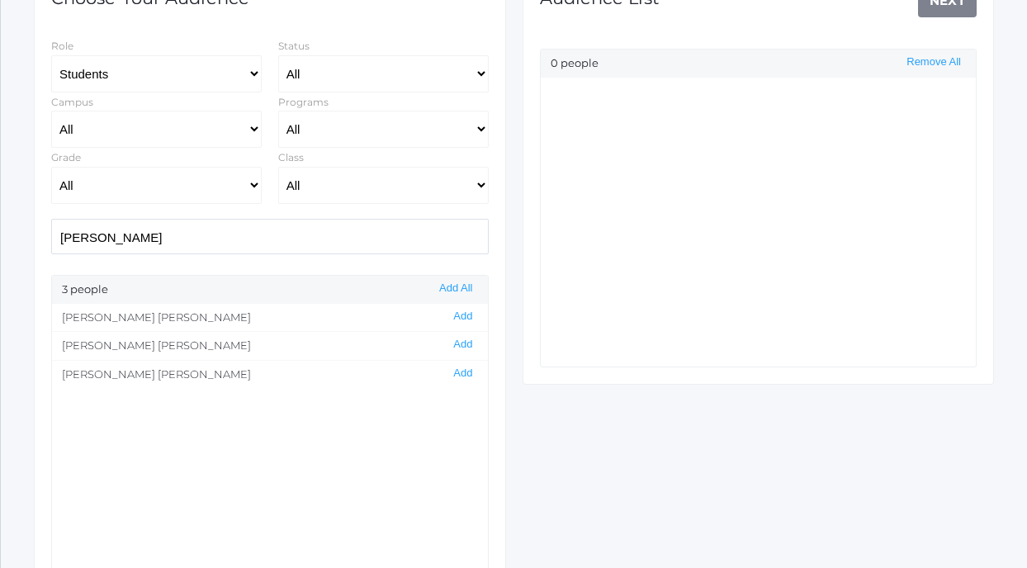
scroll to position [271, 0]
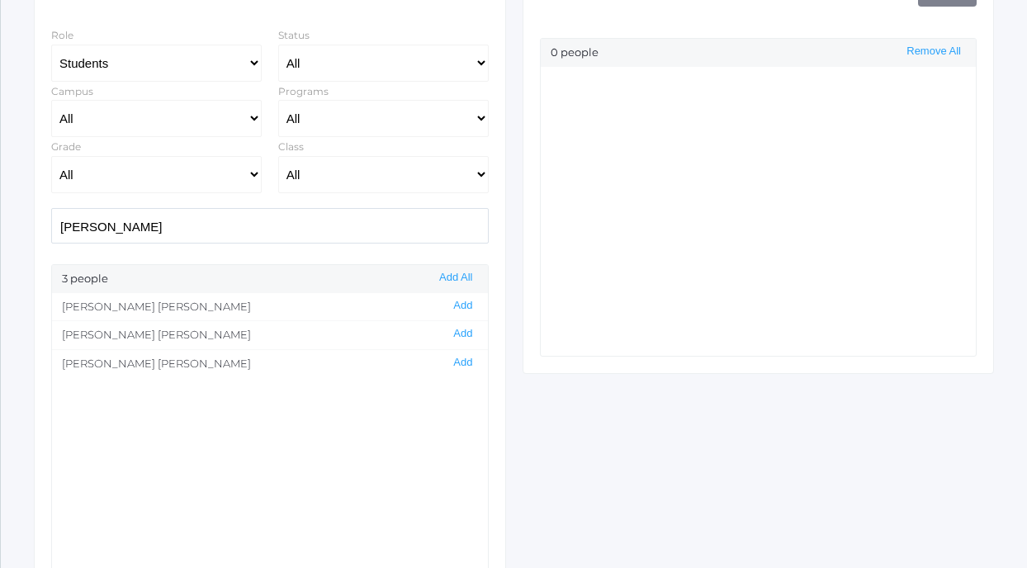
click at [125, 229] on input "[PERSON_NAME]" at bounding box center [269, 225] width 437 height 35
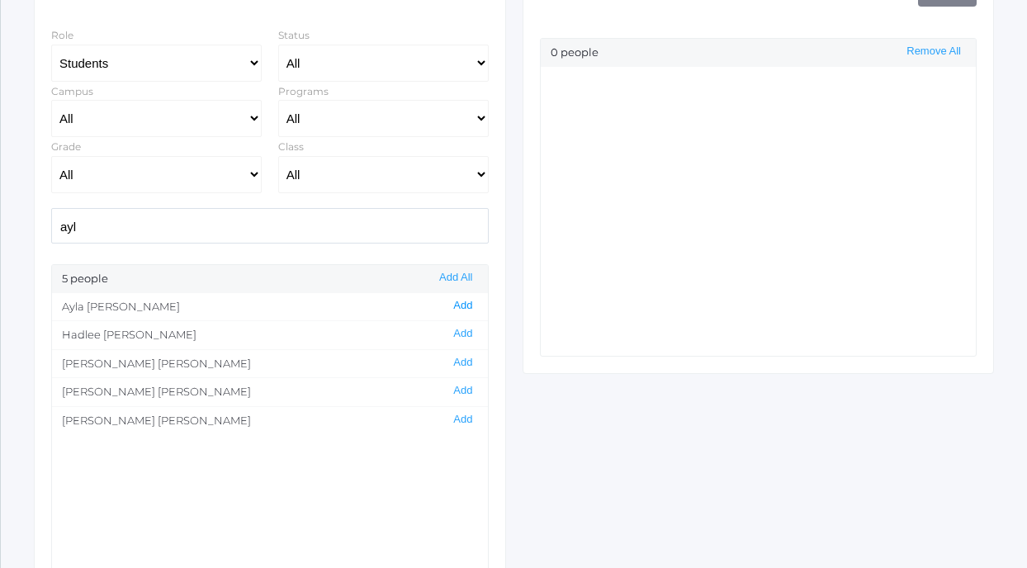
click at [462, 303] on button "Add" at bounding box center [462, 306] width 29 height 14
click at [390, 220] on input "ayl" at bounding box center [269, 225] width 437 height 35
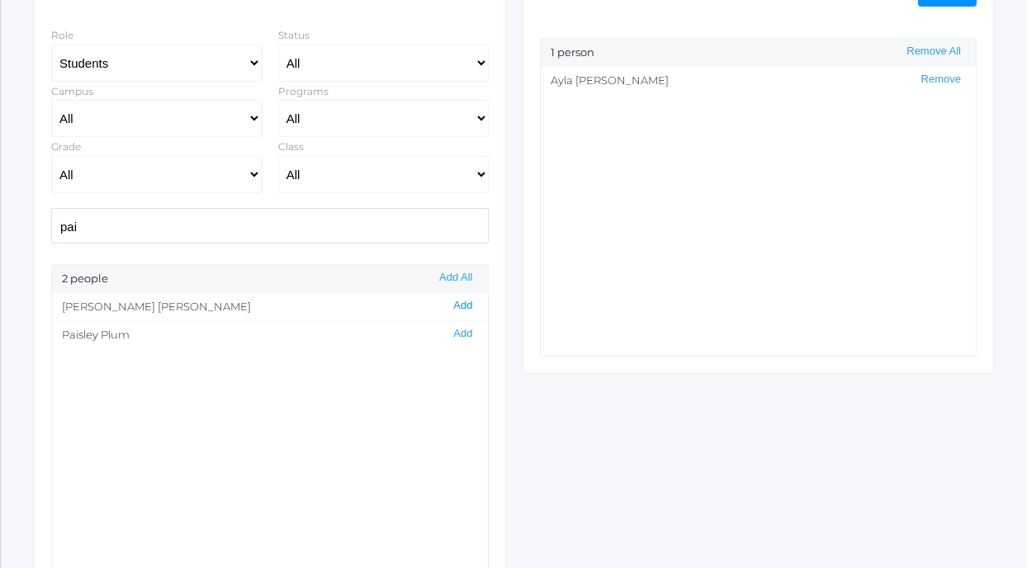
type input "pai"
click at [466, 303] on button "Add" at bounding box center [462, 306] width 29 height 14
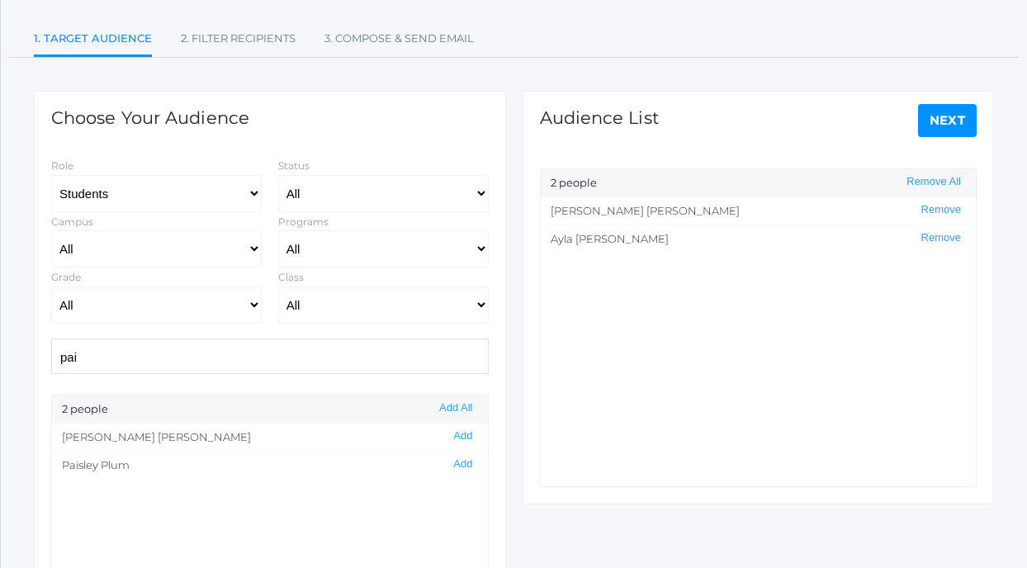
scroll to position [132, 0]
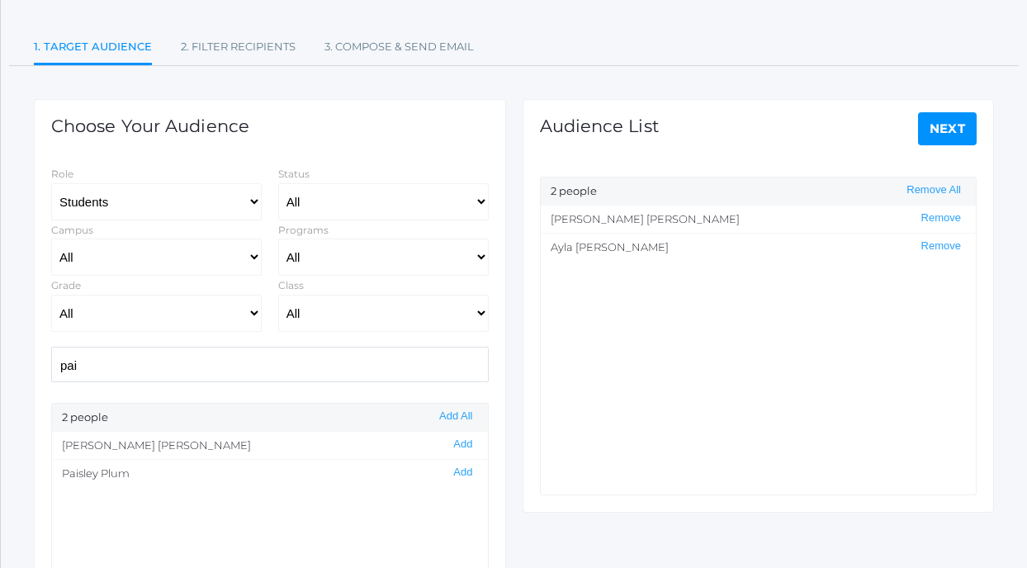
click at [933, 138] on link "Next" at bounding box center [947, 128] width 59 height 33
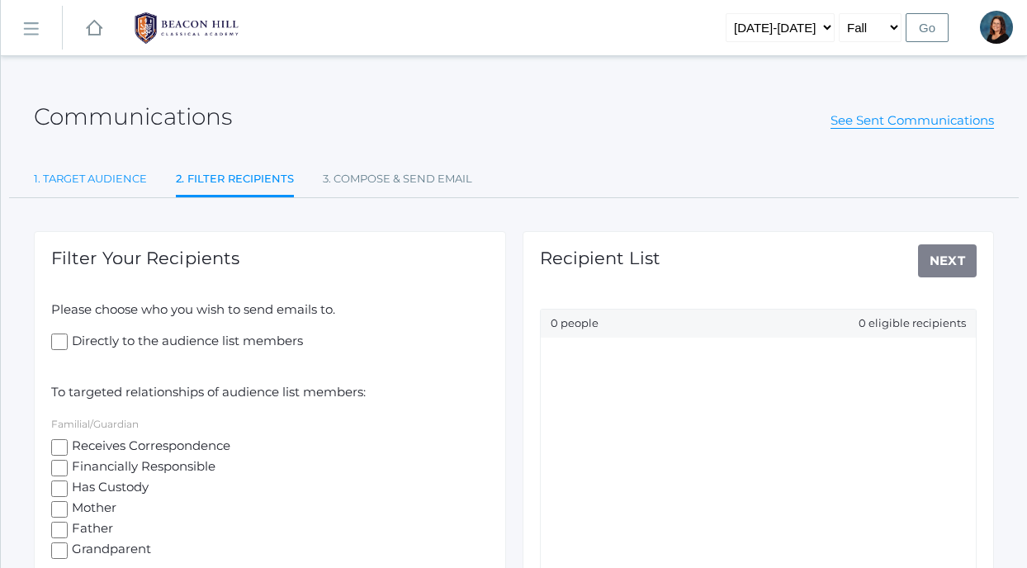
click at [76, 180] on link "1. Target Audience" at bounding box center [90, 179] width 113 height 33
select select "Enrolled"
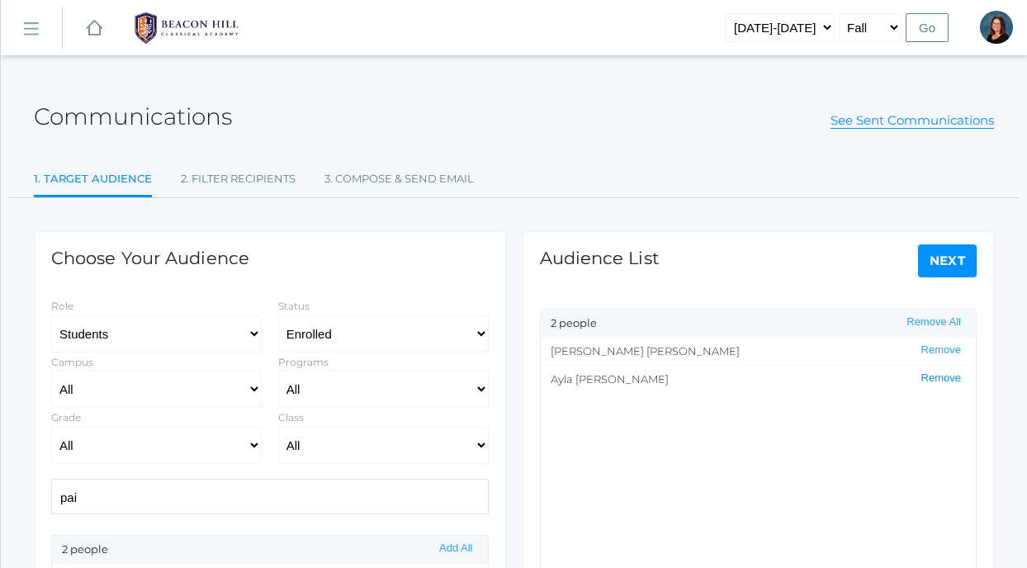
click at [939, 372] on button "Remove" at bounding box center [941, 378] width 50 height 14
click at [935, 268] on link "Next" at bounding box center [947, 260] width 59 height 33
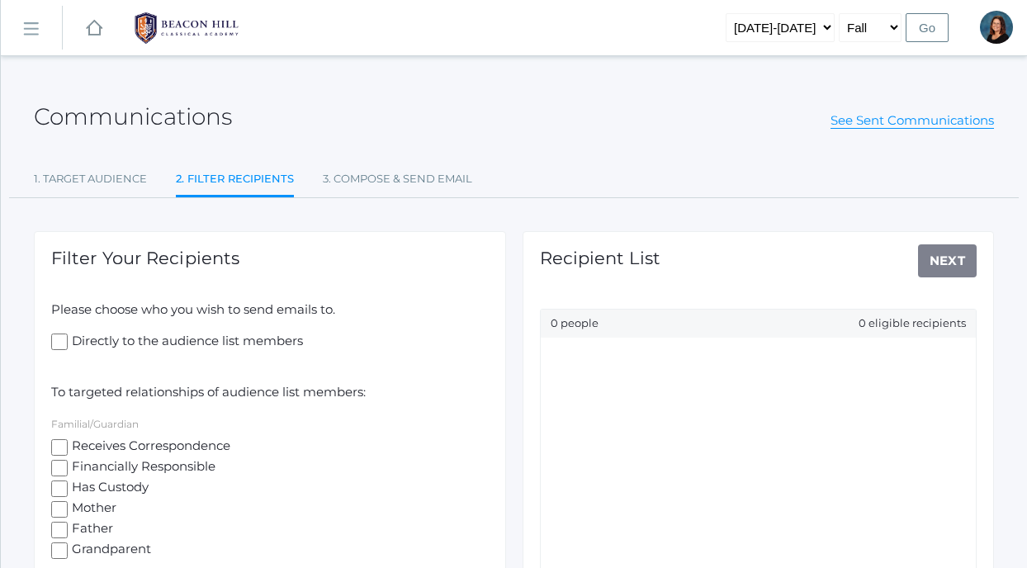
click at [63, 444] on input "Receives Correspondence" at bounding box center [59, 447] width 17 height 17
checkbox input "true"
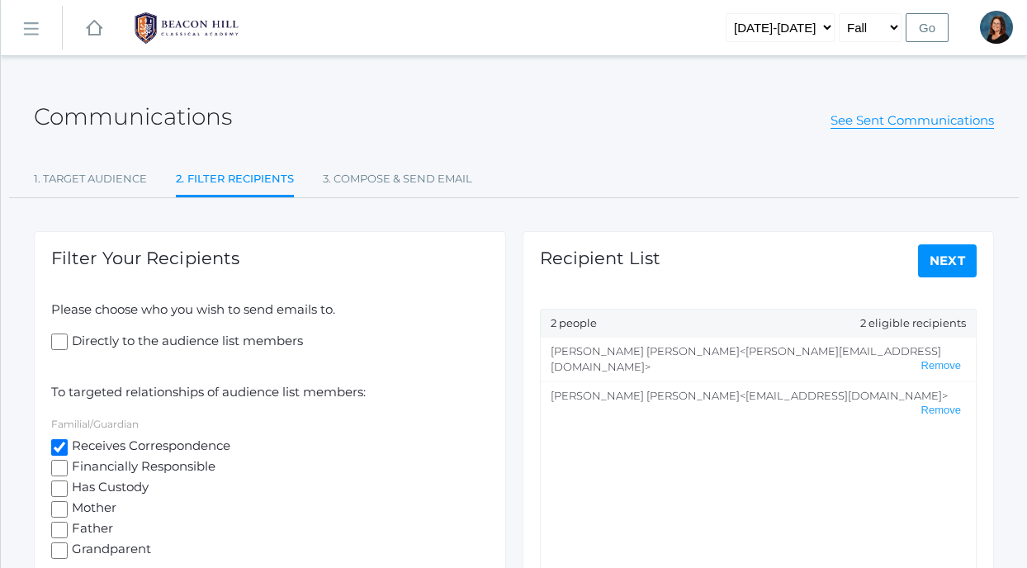
click at [953, 255] on link "Next" at bounding box center [947, 260] width 59 height 33
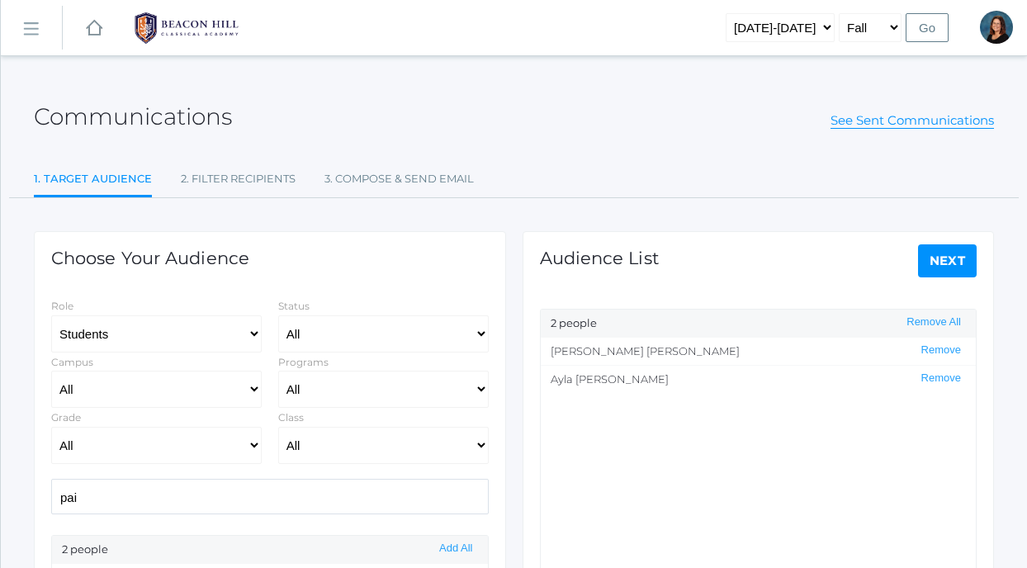
select select "1"
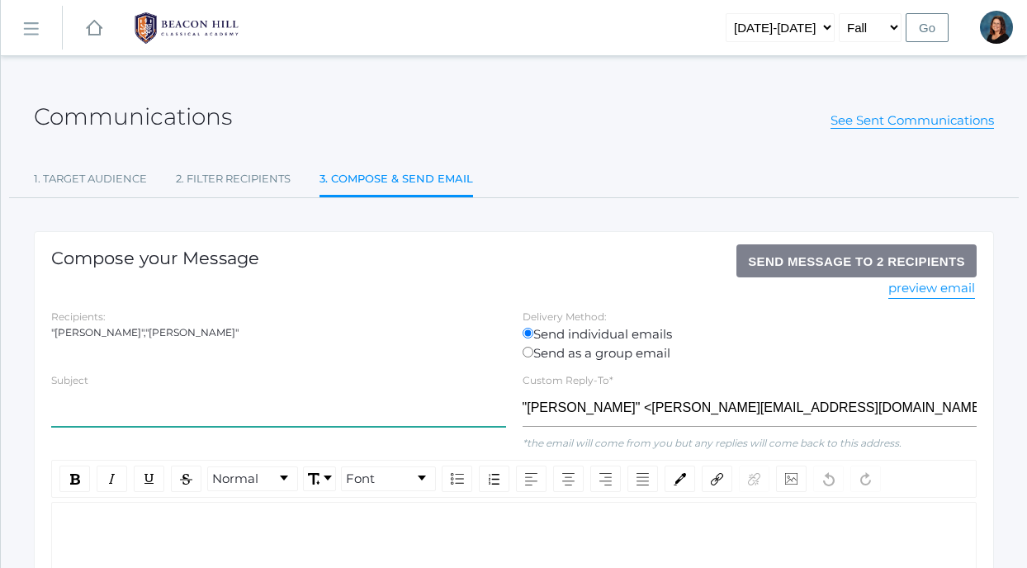
click at [301, 412] on input "text" at bounding box center [278, 408] width 455 height 37
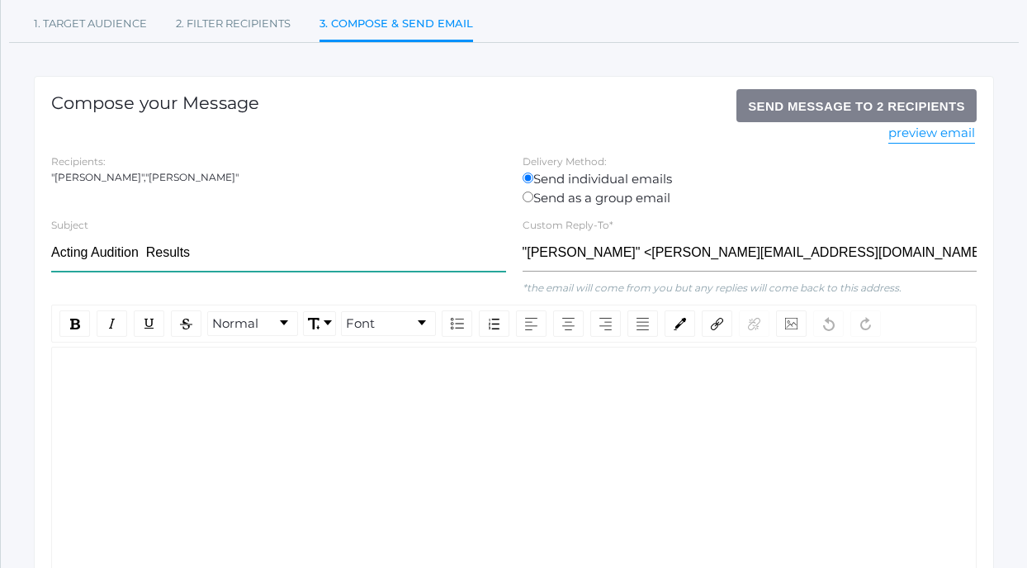
scroll to position [158, 0]
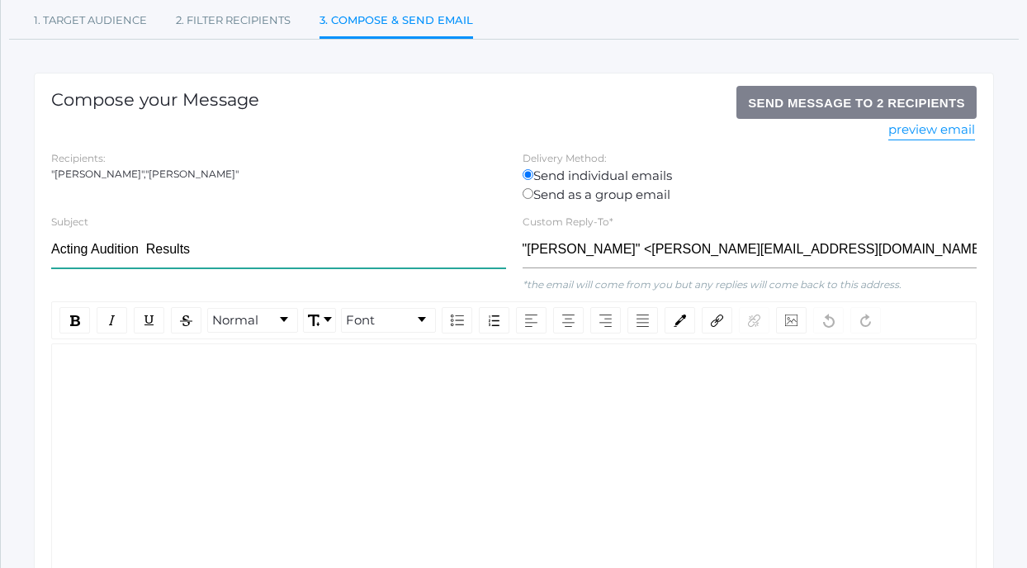
type input "Acting Audition Results"
click at [231, 383] on div "rdw-wrapper" at bounding box center [513, 456] width 925 height 227
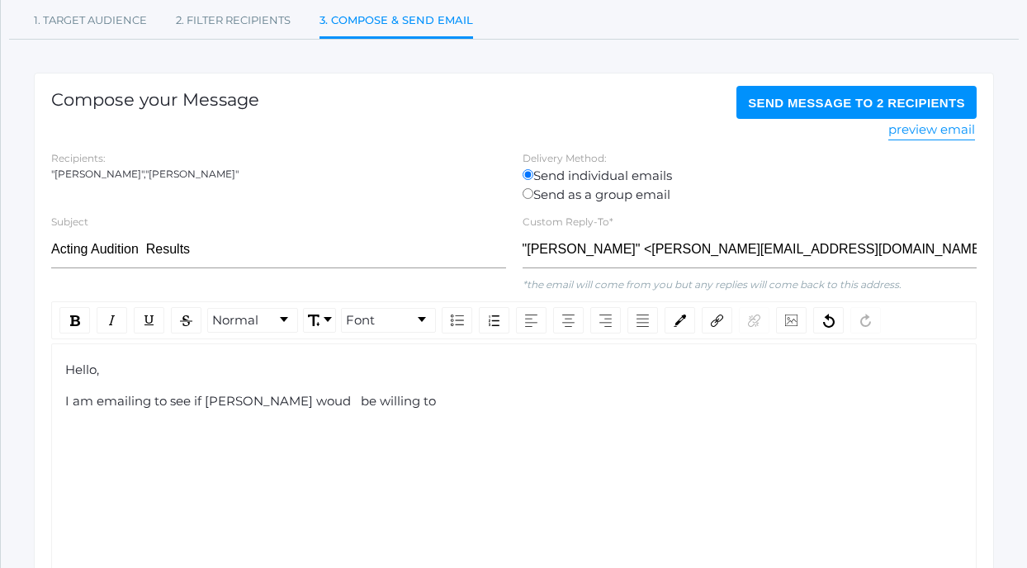
click at [287, 400] on span "I am emailing to see if [PERSON_NAME] woud be willing to" at bounding box center [250, 401] width 371 height 16
click at [267, 403] on span "I am emailing to see if [PERSON_NAME] woud be willing to" at bounding box center [248, 401] width 367 height 16
click at [366, 399] on span "I am emailing to see if [PERSON_NAME] would be willing to" at bounding box center [250, 401] width 371 height 16
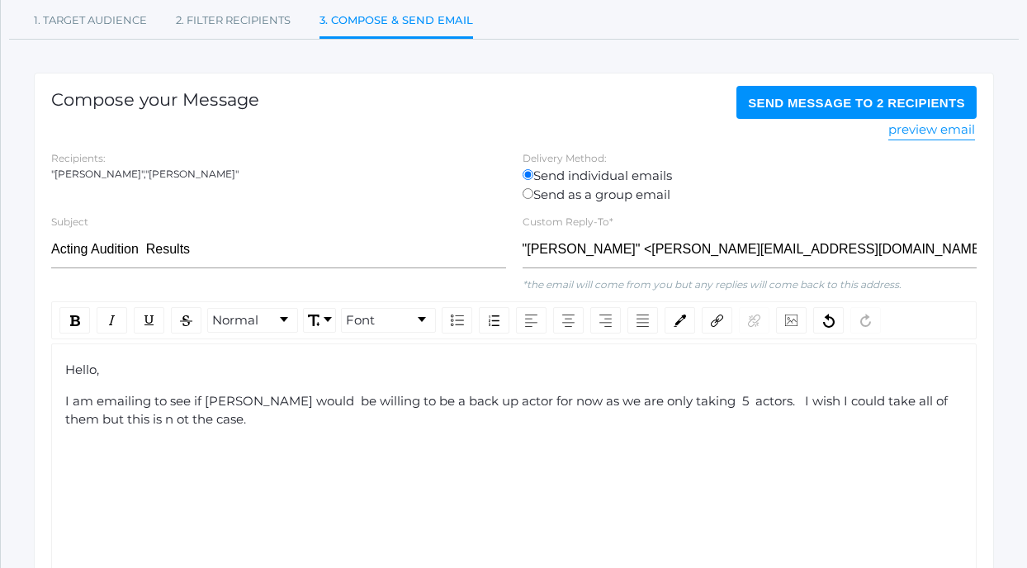
click at [116, 422] on span "I am emailing to see if [PERSON_NAME] would be willing to be a back up actor fo…" at bounding box center [508, 410] width 886 height 35
click at [287, 399] on span "I am emailing to see if [PERSON_NAME] would be willing to be a back up actor fo…" at bounding box center [508, 410] width 886 height 35
click at [669, 403] on span "I am emailing to see if [PERSON_NAME] would be willing to be a back up actor fo…" at bounding box center [506, 410] width 882 height 35
click at [682, 403] on span "I am emailing to see if [PERSON_NAME] would be willing to be a back up actor fo…" at bounding box center [504, 410] width 879 height 35
click at [726, 402] on span "I am emailing to see if [PERSON_NAME] would be willing to be a back up actor fo…" at bounding box center [503, 410] width 876 height 35
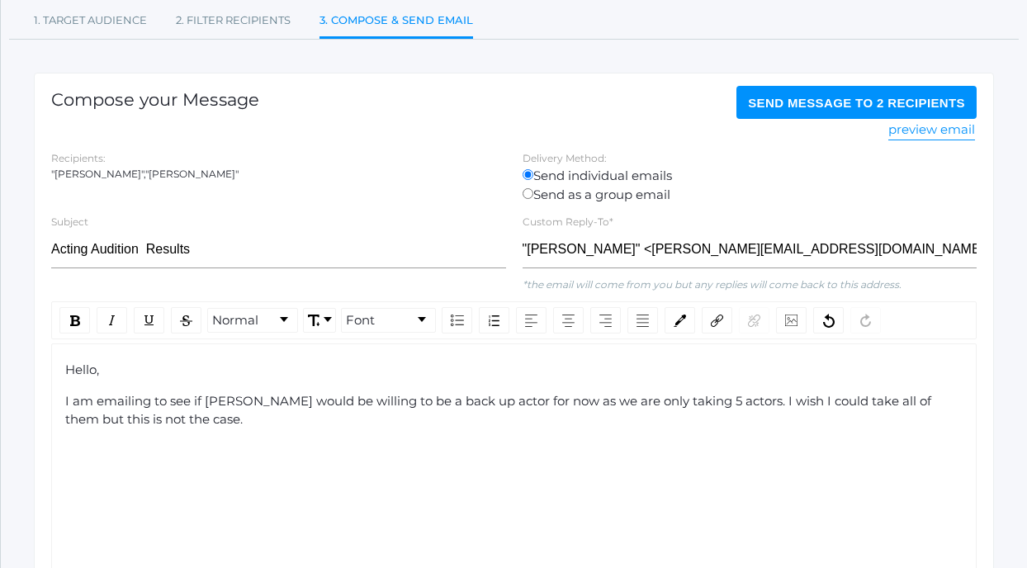
click at [756, 406] on span "I am emailing to see if [PERSON_NAME] would be willing to be a back up actor fo…" at bounding box center [499, 410] width 869 height 35
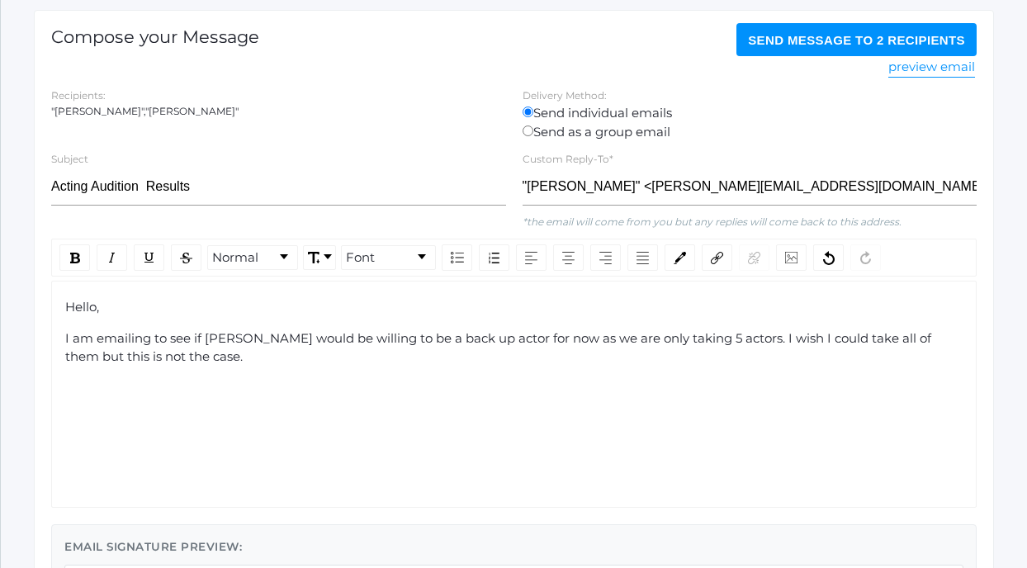
scroll to position [231, 0]
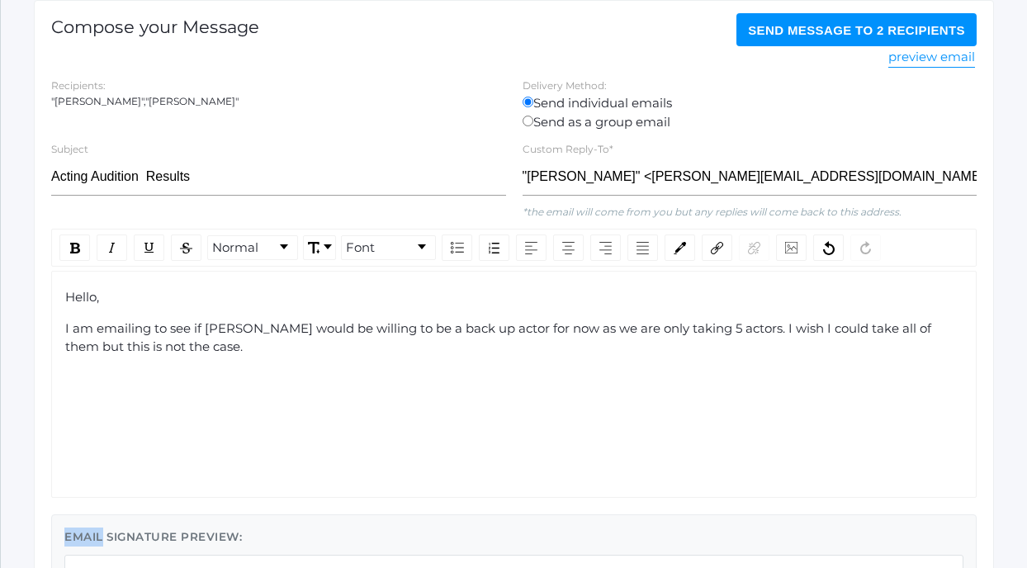
click at [756, 406] on div "Hello, I am emailing to see if [PERSON_NAME] would be willing to be a back up a…" at bounding box center [513, 384] width 925 height 227
click at [714, 377] on div "Hello, I am emailing to see if [PERSON_NAME] would be willing to be a back up a…" at bounding box center [513, 384] width 925 height 227
click at [660, 342] on div "I am emailing to see if [PERSON_NAME] would be willing to be a back up actor fo…" at bounding box center [514, 337] width 898 height 37
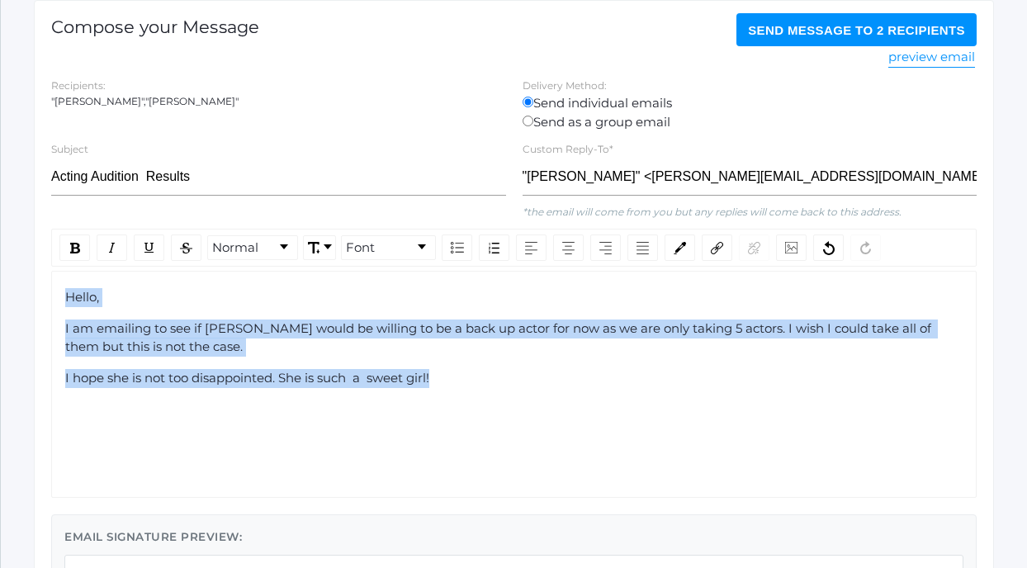
copy div "Hello, I am emailing to see if [PERSON_NAME] would be willing to be a back up a…"
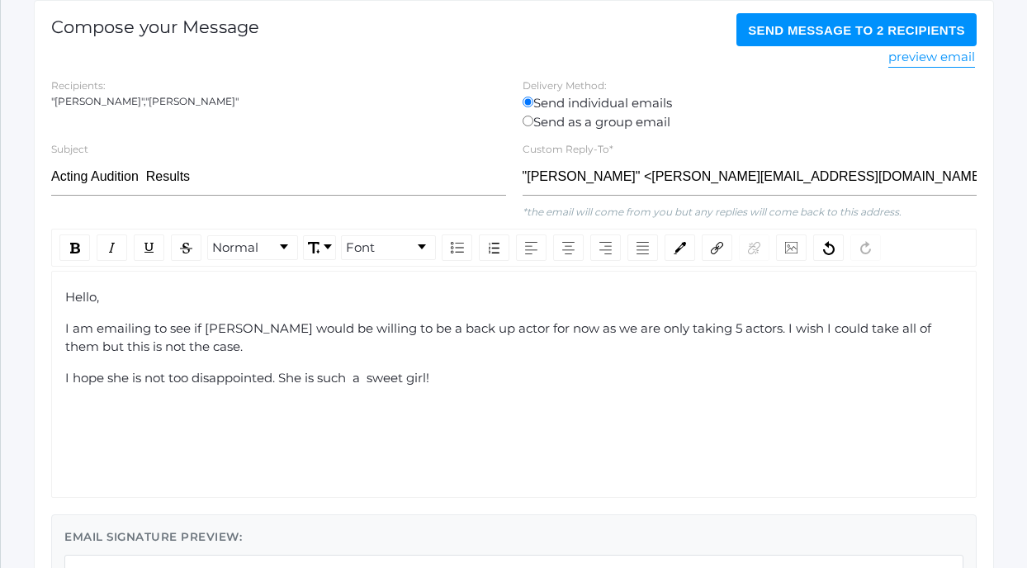
click at [409, 423] on div "Hello, I am emailing to see if [PERSON_NAME] would be willing to be a back up a…" at bounding box center [513, 384] width 925 height 227
click at [442, 394] on div "Hello, I am emailing to see if [PERSON_NAME] would be willing to be a back up a…" at bounding box center [513, 384] width 925 height 227
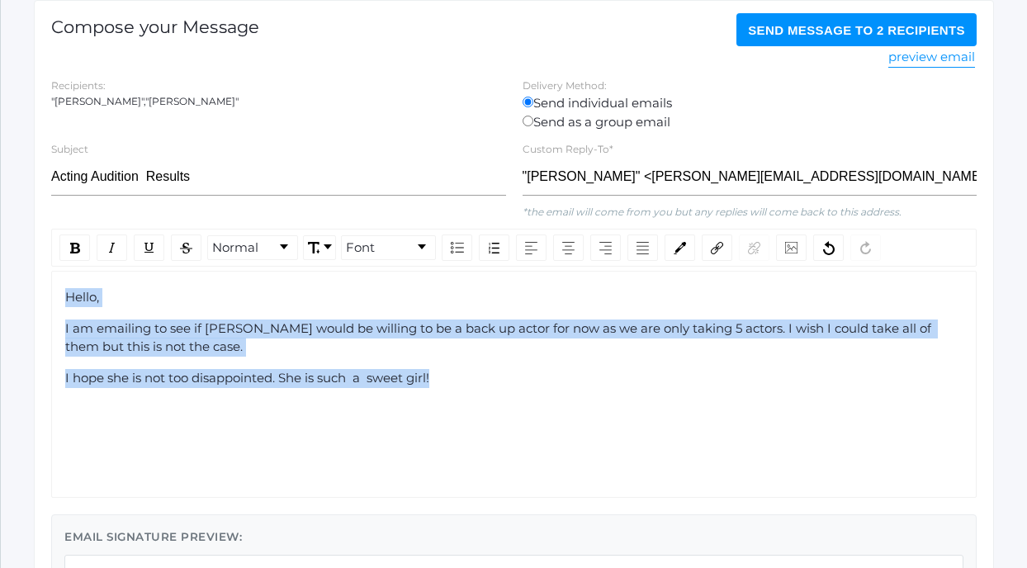
click at [450, 381] on div "I hope she is not too disappointed. She is such a sweet girl!" at bounding box center [514, 378] width 898 height 19
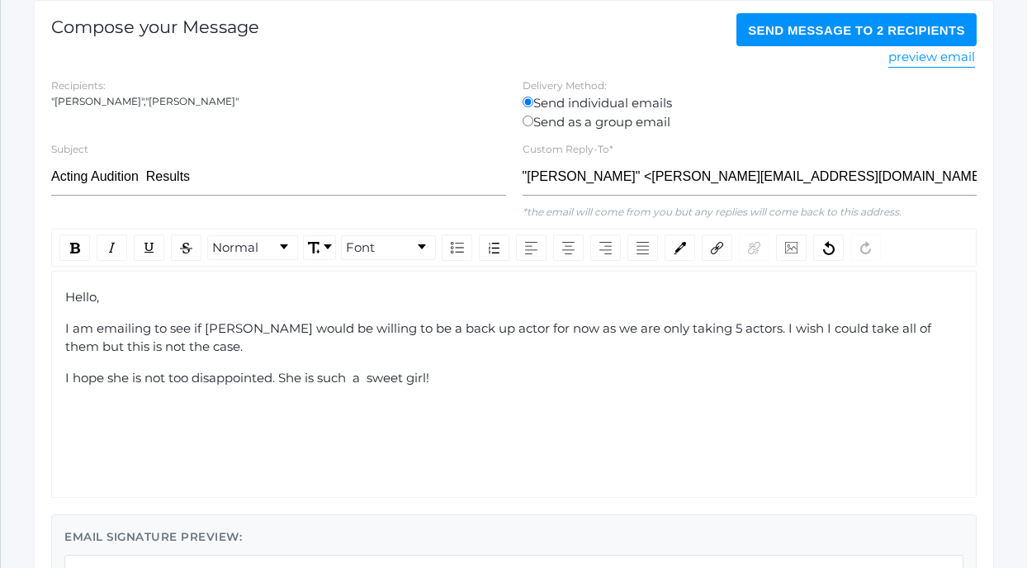
click at [356, 379] on span "I hope she is not too disappointed. She is such a sweet girl!" at bounding box center [247, 378] width 364 height 16
click at [367, 376] on span "I hope she is not too disappointed. She is such a sweet girl!" at bounding box center [245, 378] width 361 height 16
